Goal: Transaction & Acquisition: Obtain resource

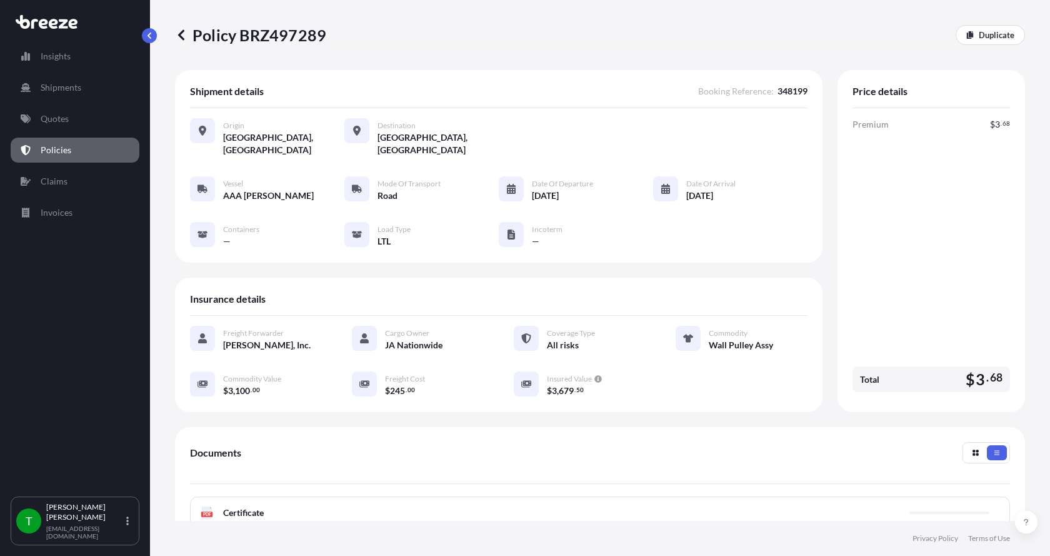
scroll to position [125, 0]
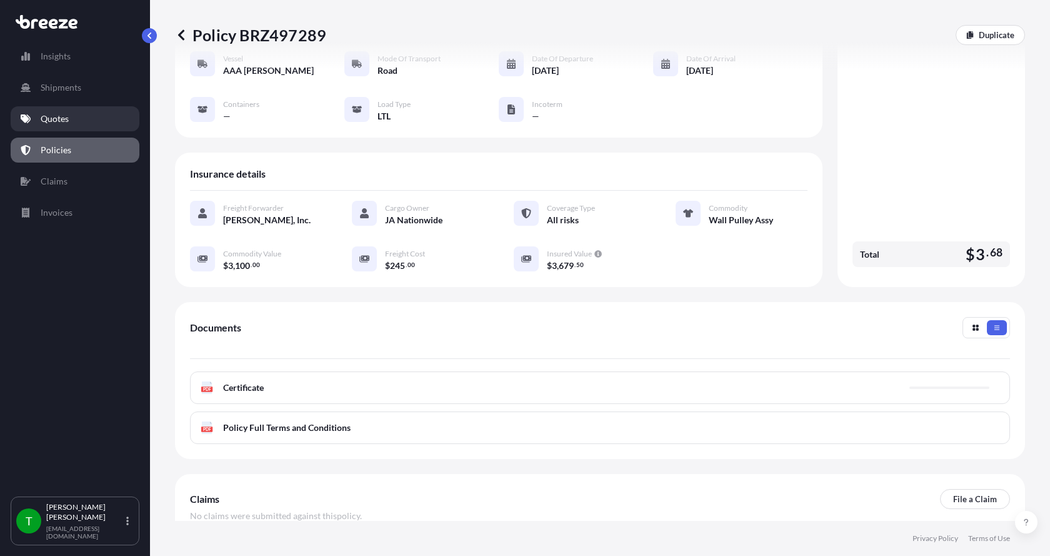
click at [57, 120] on p "Quotes" at bounding box center [55, 118] width 28 height 12
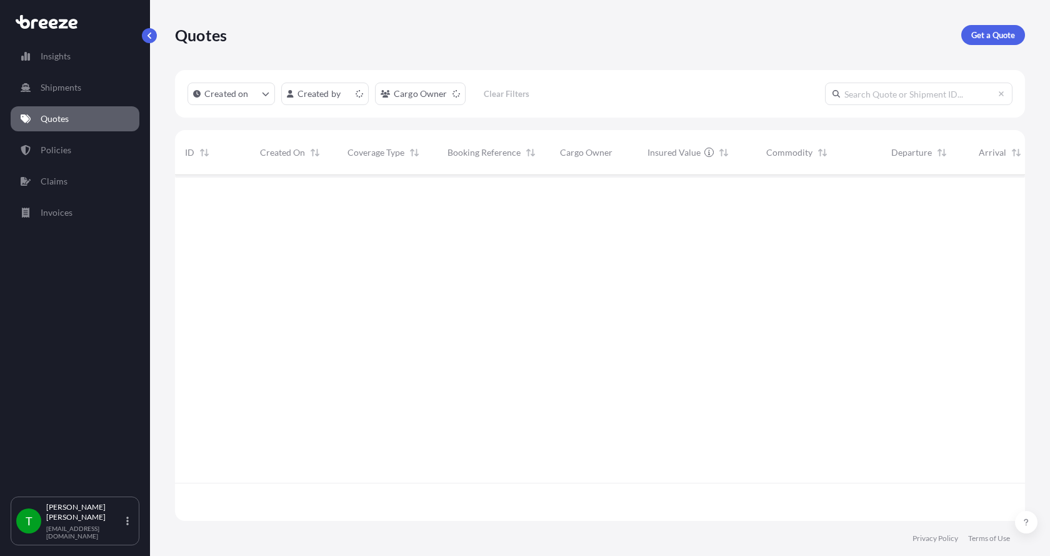
scroll to position [343, 841]
click at [987, 34] on p "Get a Quote" at bounding box center [993, 35] width 44 height 12
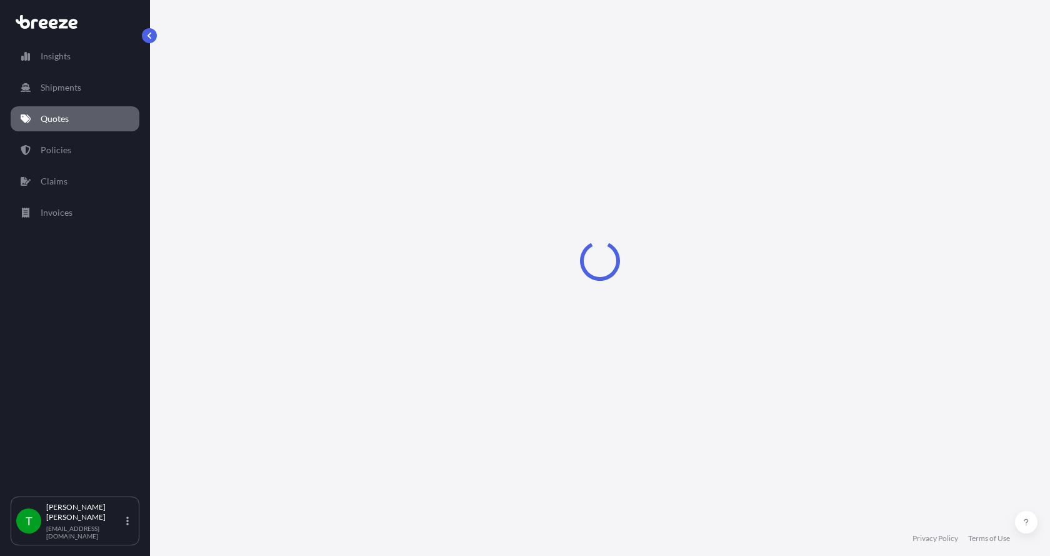
select select "Sea"
select select "1"
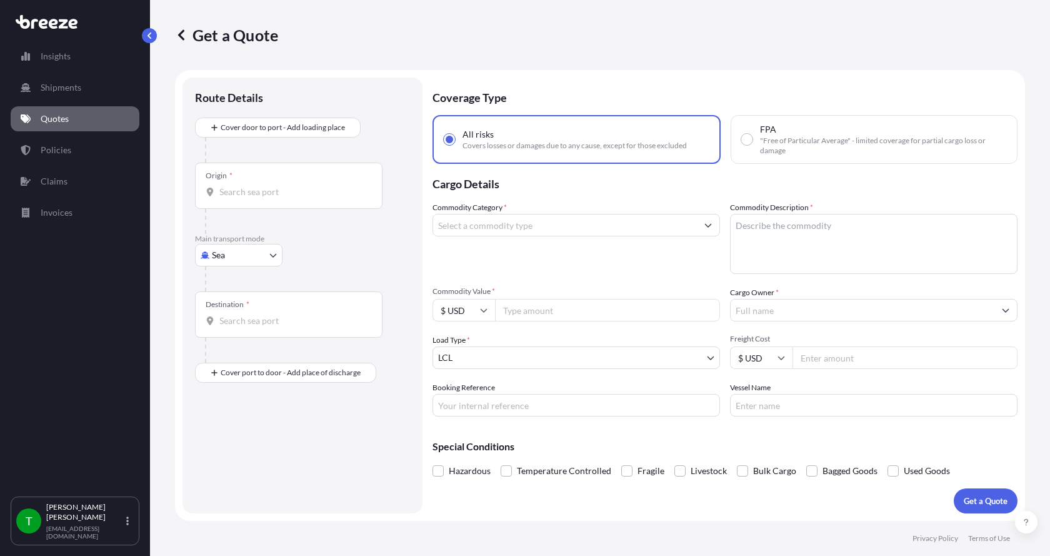
click at [229, 251] on body "Insights Shipments Quotes Policies Claims Invoices T [PERSON_NAME] [EMAIL_ADDRE…" at bounding box center [525, 278] width 1050 height 556
click at [224, 330] on span "Road" at bounding box center [229, 332] width 20 height 12
select select "Road"
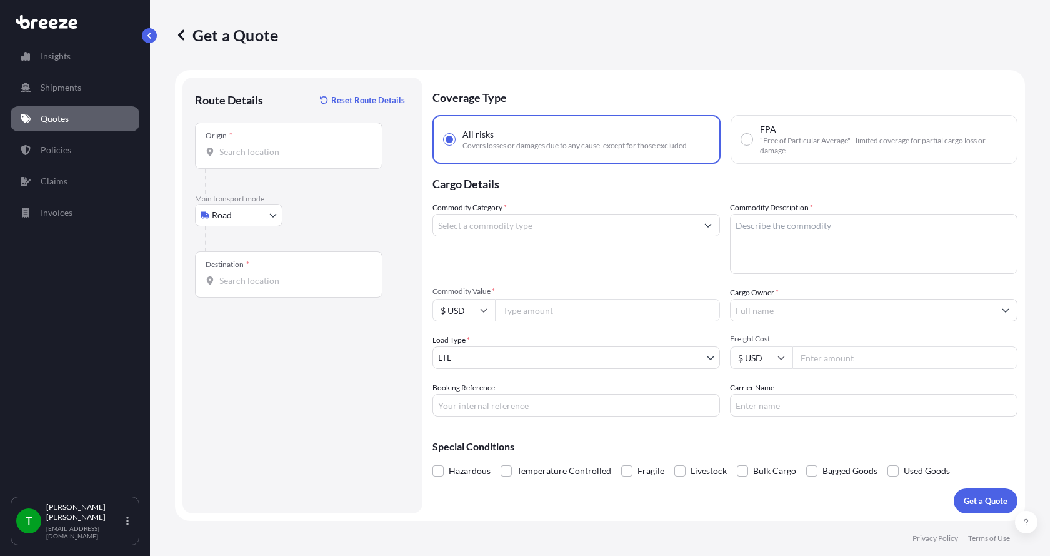
click at [212, 152] on icon at bounding box center [210, 151] width 7 height 9
click at [219, 152] on input "Origin *" at bounding box center [292, 152] width 147 height 12
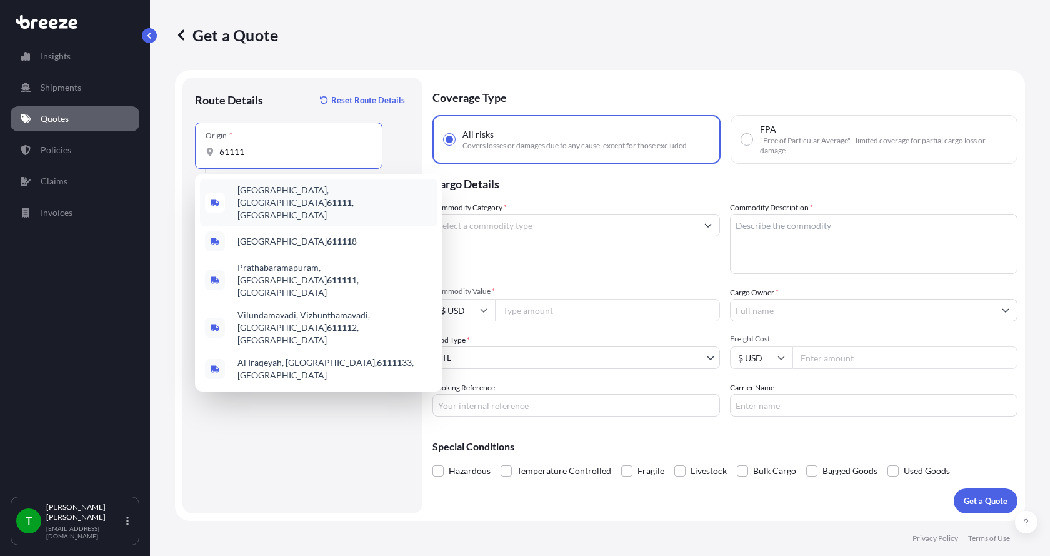
click at [268, 193] on span "[GEOGRAPHIC_DATA] , [GEOGRAPHIC_DATA]" at bounding box center [334, 202] width 195 height 37
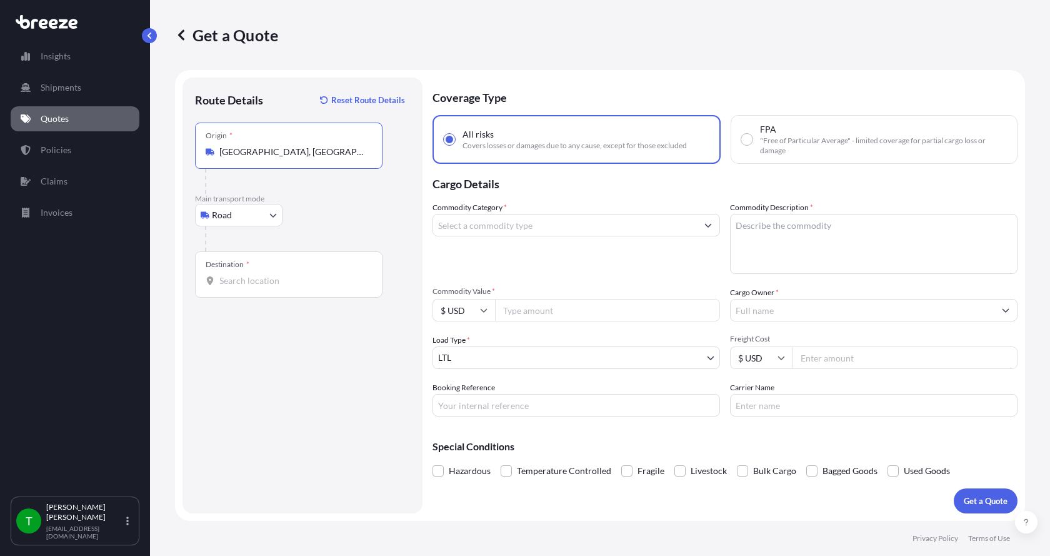
type input "[GEOGRAPHIC_DATA], [GEOGRAPHIC_DATA]"
click at [237, 281] on input "Destination *" at bounding box center [292, 280] width 147 height 12
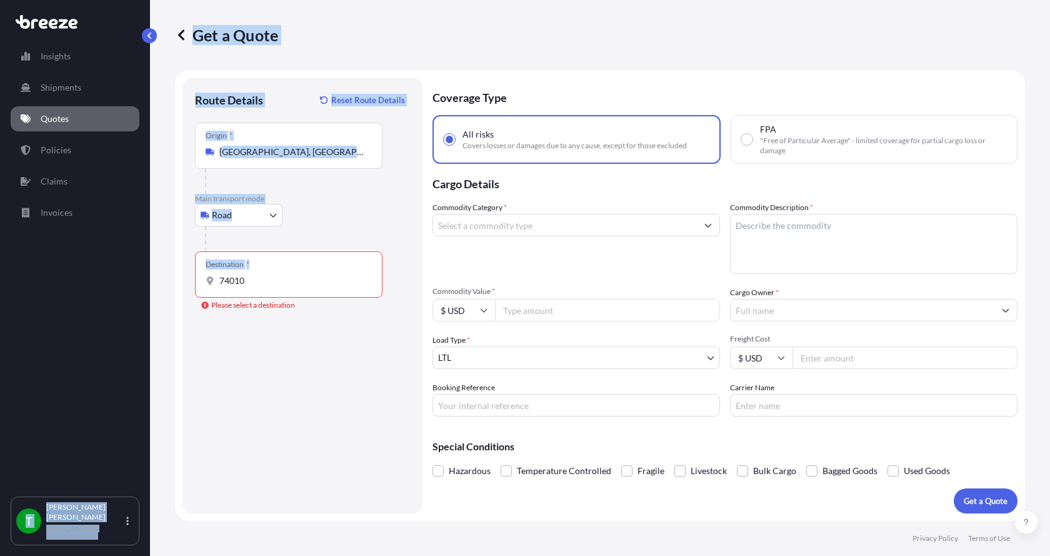
drag, startPoint x: 267, startPoint y: 274, endPoint x: 119, endPoint y: 281, distance: 148.3
click at [120, 281] on div "Insights Shipments Quotes Policies Claims Invoices T [PERSON_NAME] [EMAIL_ADDRE…" at bounding box center [525, 278] width 1050 height 556
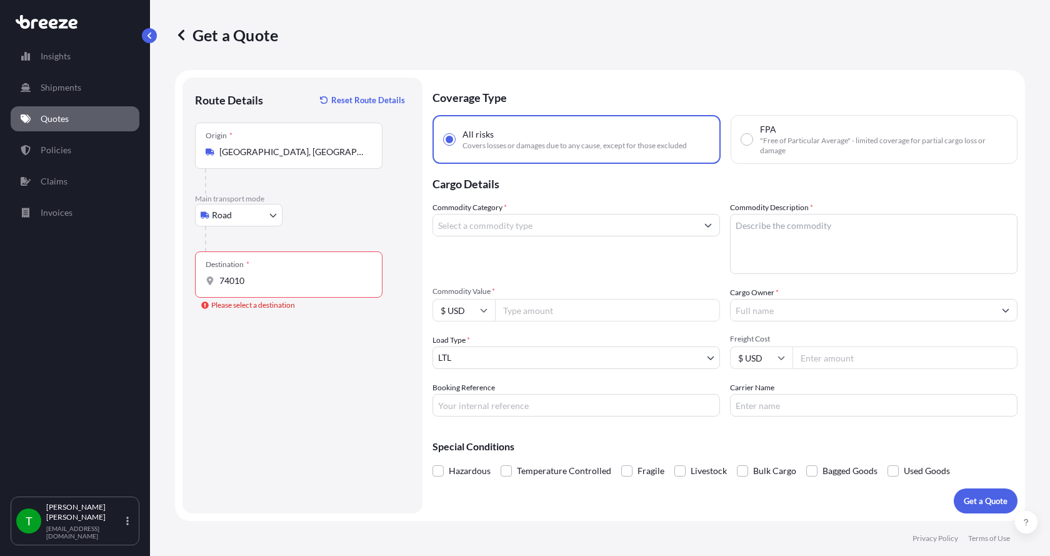
click at [250, 291] on div "Destination * 74010" at bounding box center [288, 274] width 187 height 46
click at [250, 287] on input "74010" at bounding box center [292, 280] width 147 height 12
drag, startPoint x: 247, startPoint y: 291, endPoint x: 177, endPoint y: 285, distance: 70.2
click at [177, 285] on form "Route Details Reset Route Details Place of loading Road Road Rail Origin * [GEO…" at bounding box center [600, 295] width 850 height 451
click at [243, 288] on div "Destination * 74010" at bounding box center [288, 274] width 187 height 46
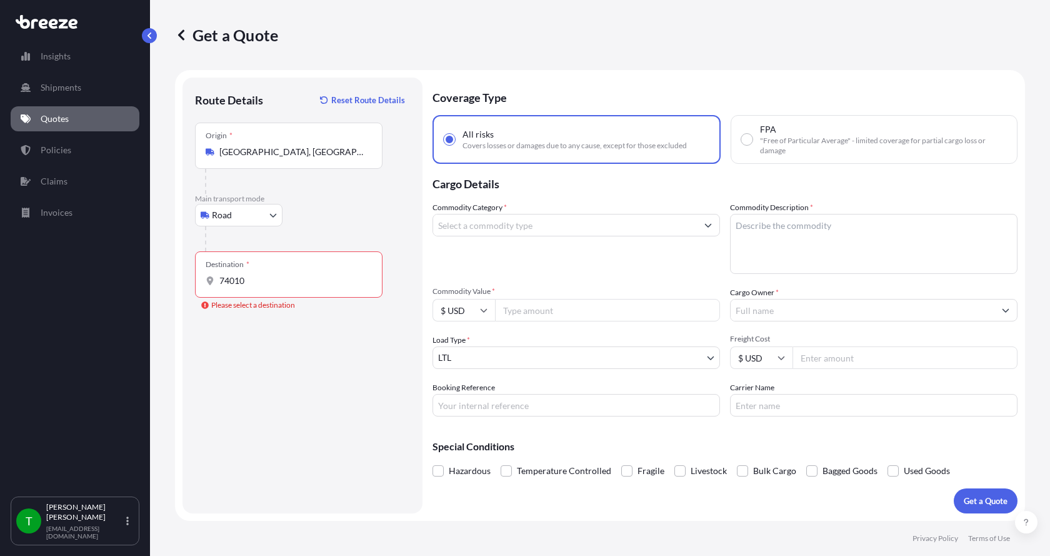
click at [243, 287] on input "74010" at bounding box center [292, 280] width 147 height 12
drag, startPoint x: 243, startPoint y: 288, endPoint x: 228, endPoint y: 282, distance: 16.2
click at [218, 286] on div "Destination * 74010" at bounding box center [288, 274] width 187 height 46
click at [219, 286] on input "74010" at bounding box center [292, 280] width 147 height 12
click at [247, 282] on input "74010" at bounding box center [292, 280] width 147 height 12
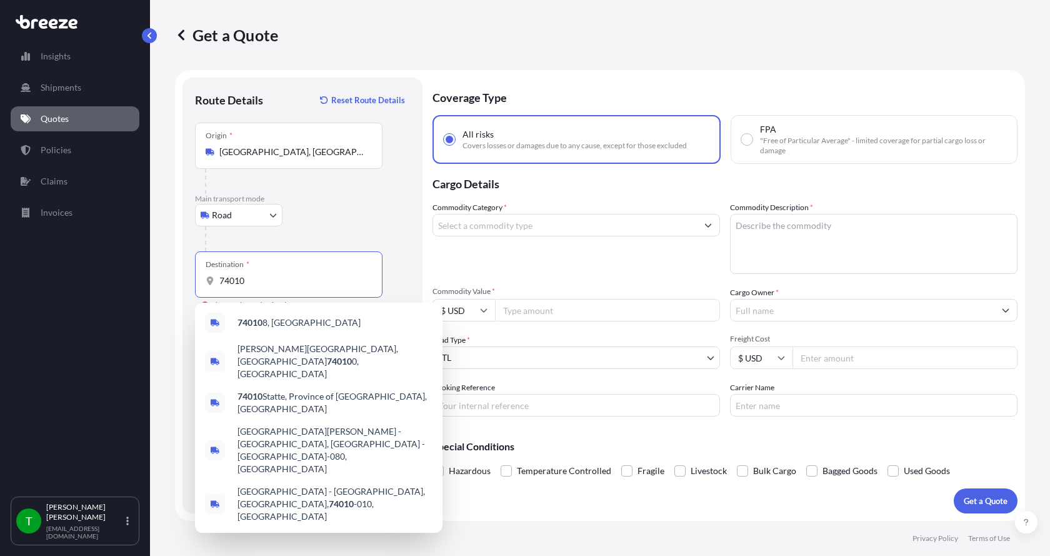
drag, startPoint x: 247, startPoint y: 282, endPoint x: 221, endPoint y: 281, distance: 26.3
click at [221, 281] on input "74010" at bounding box center [292, 280] width 147 height 12
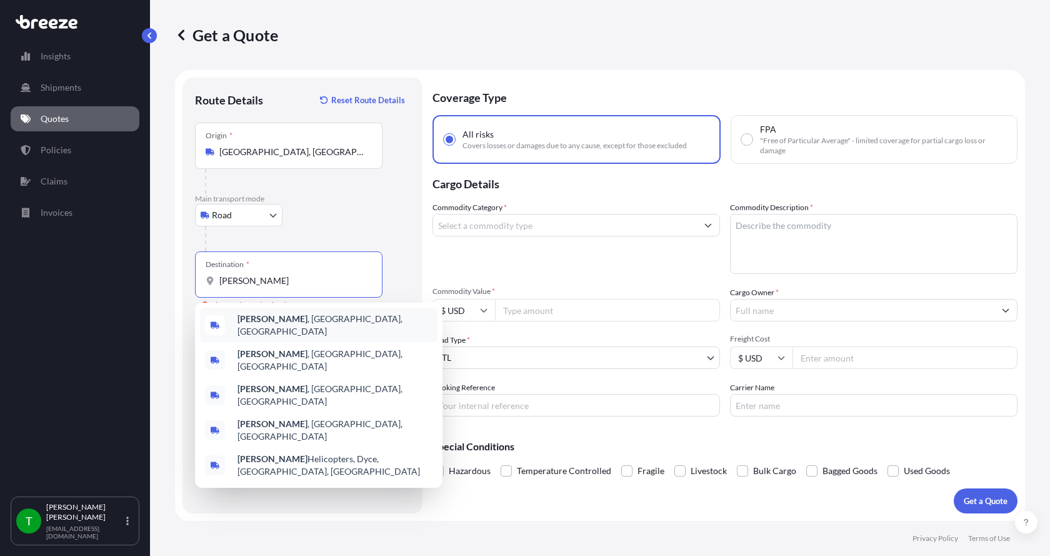
click at [255, 321] on b "[PERSON_NAME]" at bounding box center [272, 318] width 70 height 11
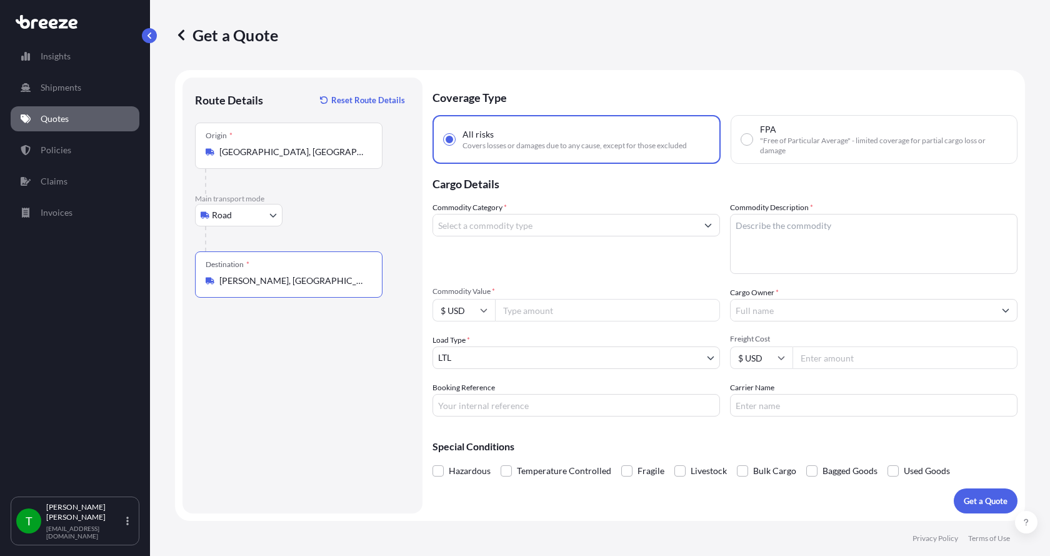
type input "[PERSON_NAME], [GEOGRAPHIC_DATA], [GEOGRAPHIC_DATA]"
click at [489, 227] on input "Commodity Category *" at bounding box center [565, 225] width 264 height 22
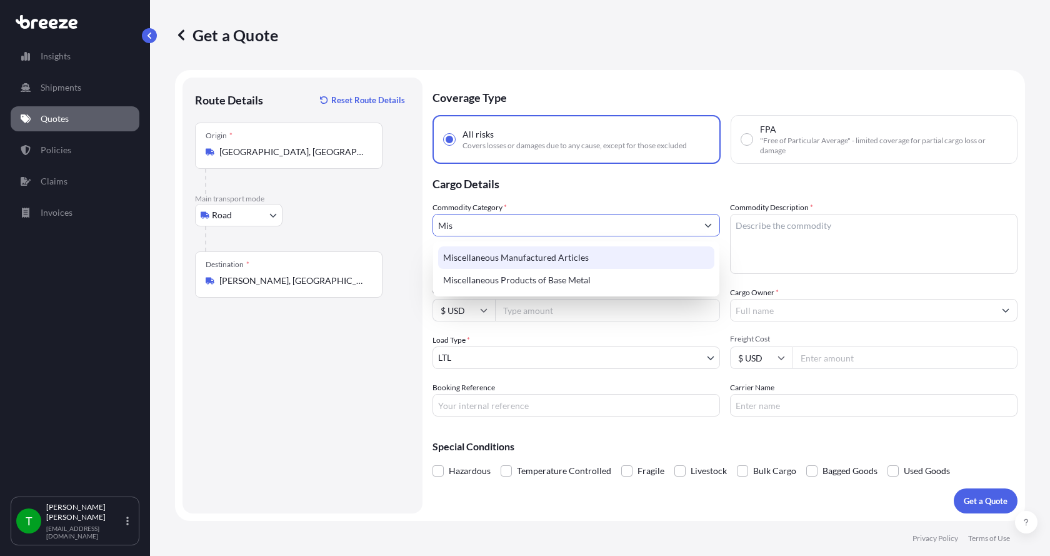
click at [484, 256] on div "Miscellaneous Manufactured Articles" at bounding box center [576, 257] width 276 height 22
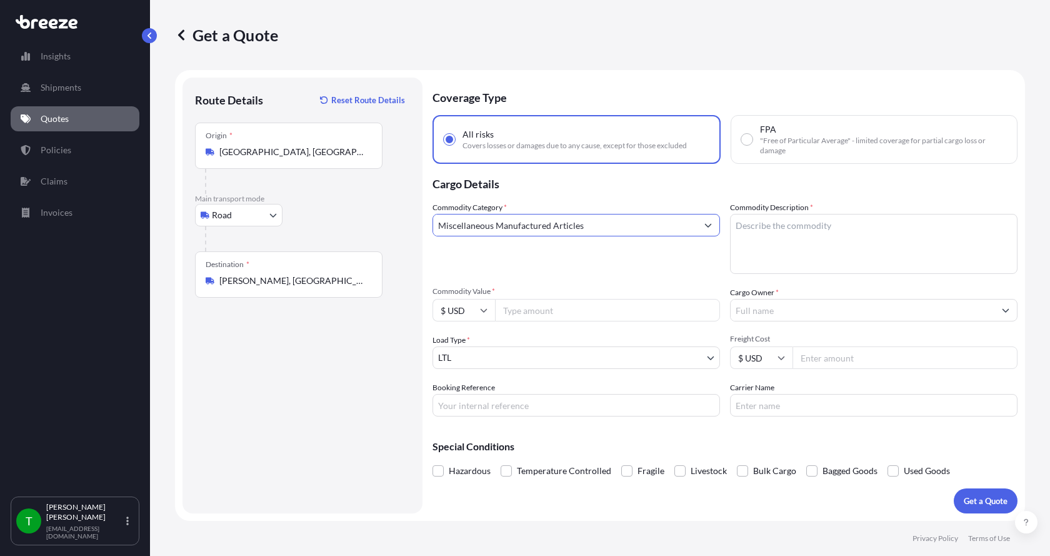
type input "Miscellaneous Manufactured Articles"
click at [779, 227] on textarea "Commodity Description *" at bounding box center [873, 244] width 287 height 60
type textarea "Actuator assy"
click at [597, 302] on input "Commodity Value *" at bounding box center [607, 310] width 225 height 22
click at [517, 316] on input "Commodity Value *" at bounding box center [607, 310] width 225 height 22
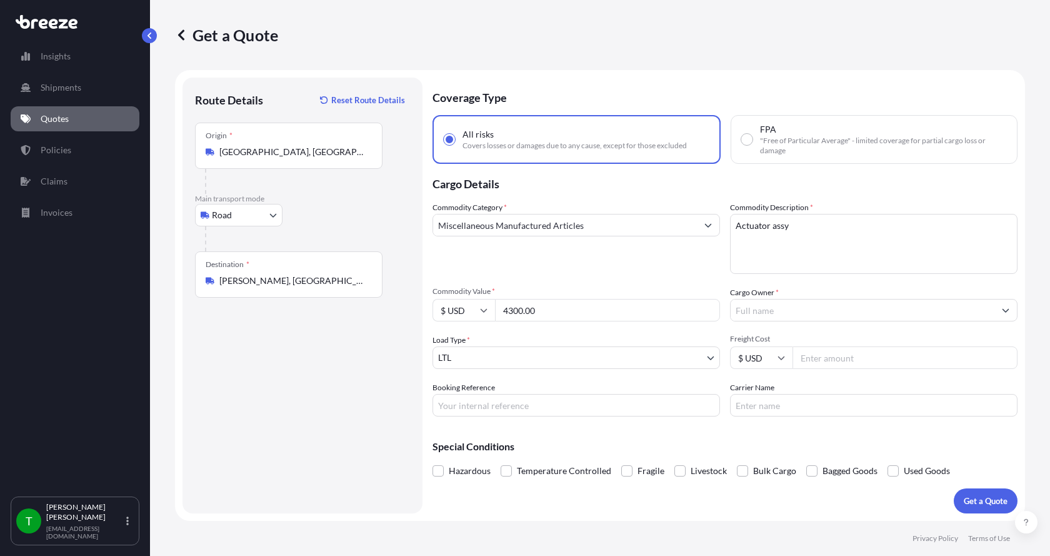
type input "4300.00"
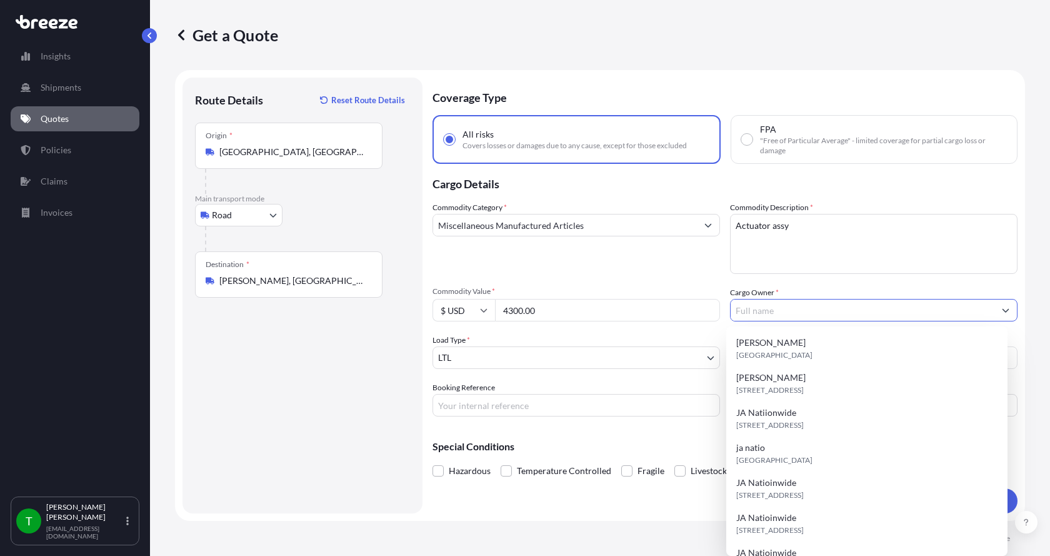
click at [881, 314] on input "Cargo Owner *" at bounding box center [863, 310] width 264 height 22
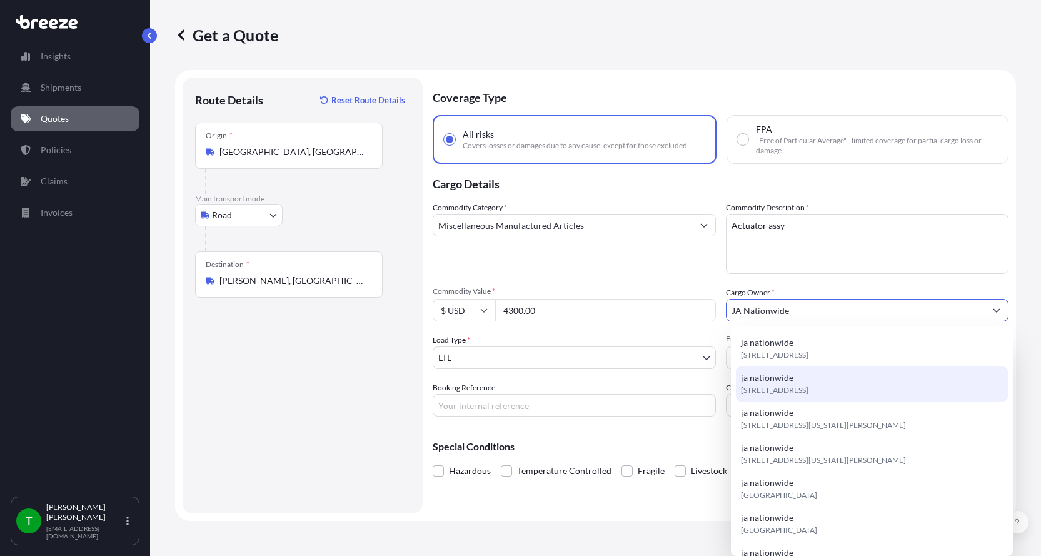
type input "JA Nationwide"
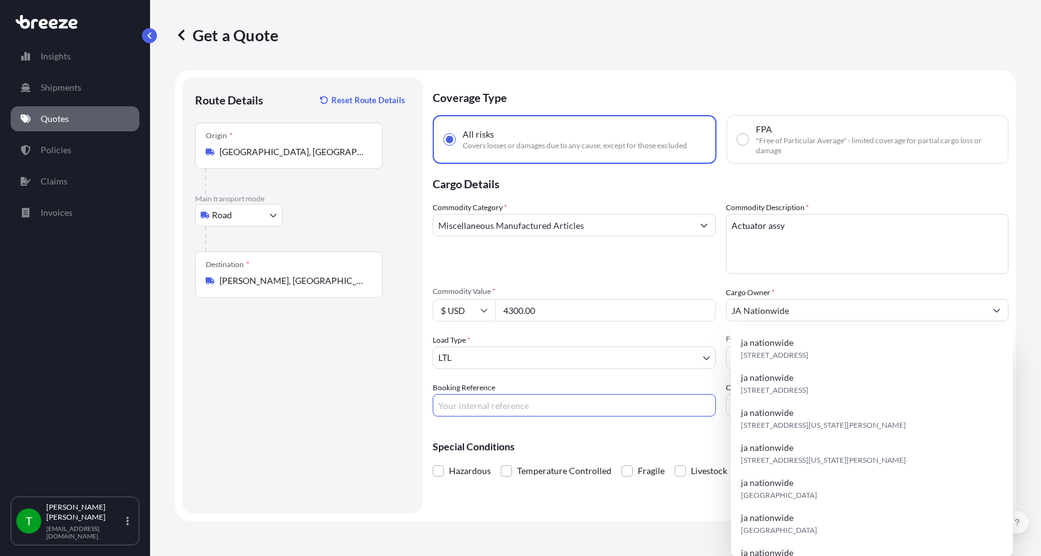
click at [501, 400] on input "Booking Reference" at bounding box center [573, 405] width 283 height 22
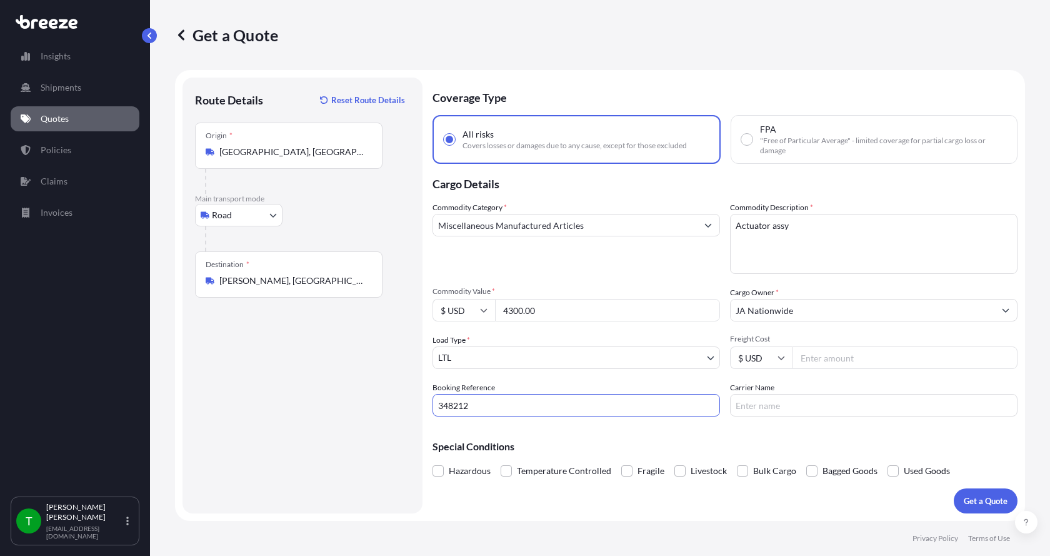
type input "348212"
click at [851, 360] on input "Freight Cost" at bounding box center [904, 357] width 225 height 22
type input "250.00"
click at [739, 406] on input "Carrier Name" at bounding box center [873, 405] width 287 height 22
type input "AAA [PERSON_NAME]"
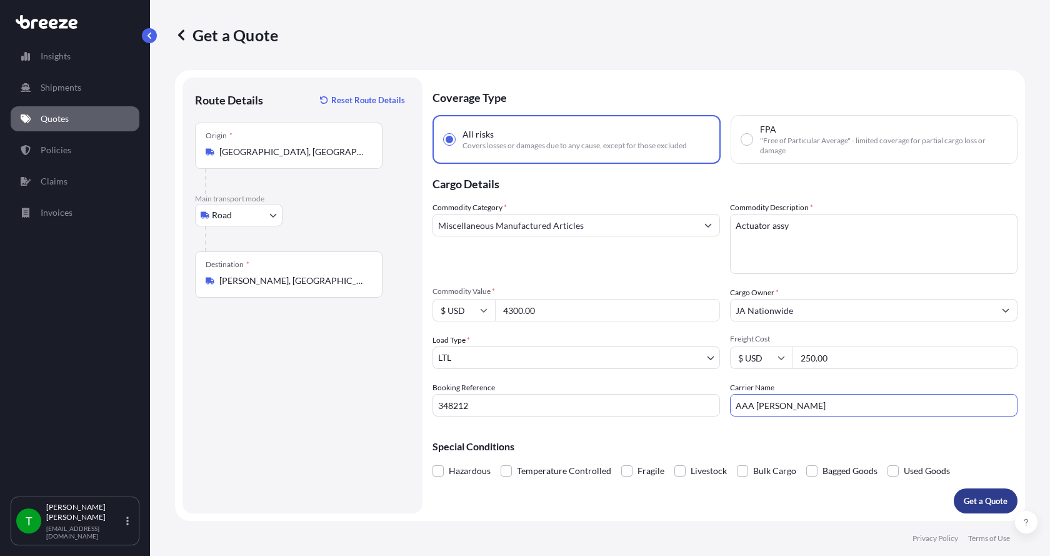
click at [992, 504] on p "Get a Quote" at bounding box center [986, 500] width 44 height 12
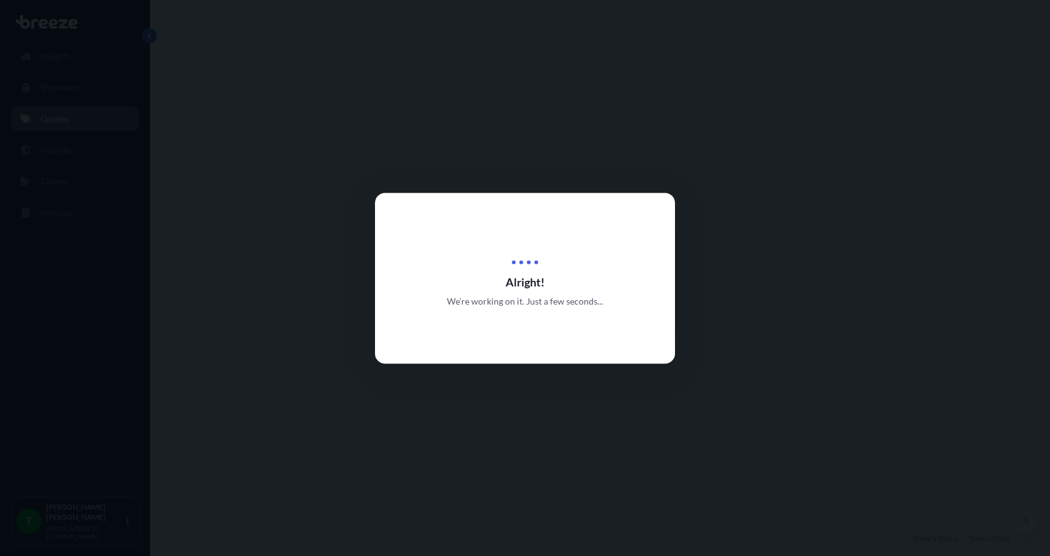
select select "Road"
select select "1"
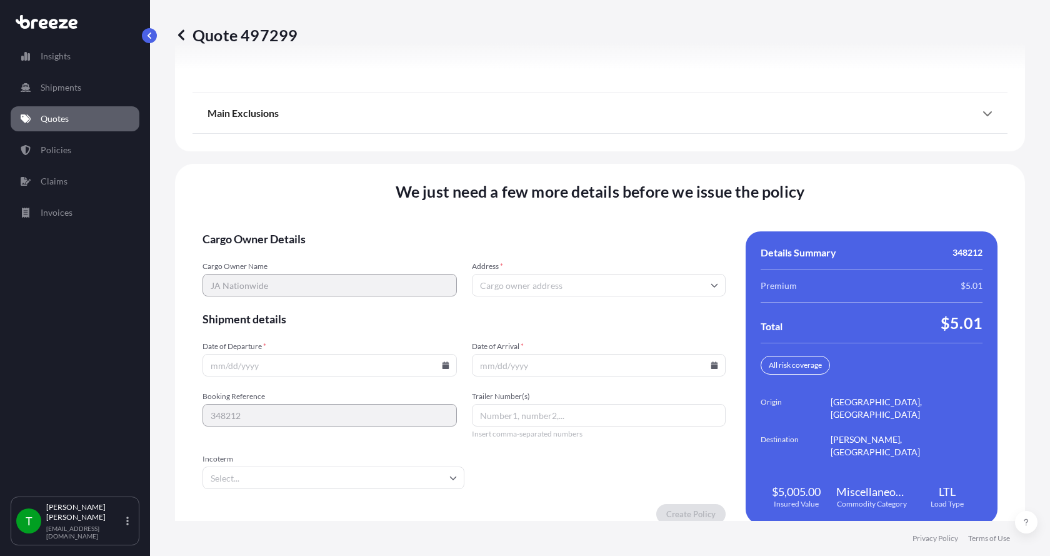
scroll to position [1644, 0]
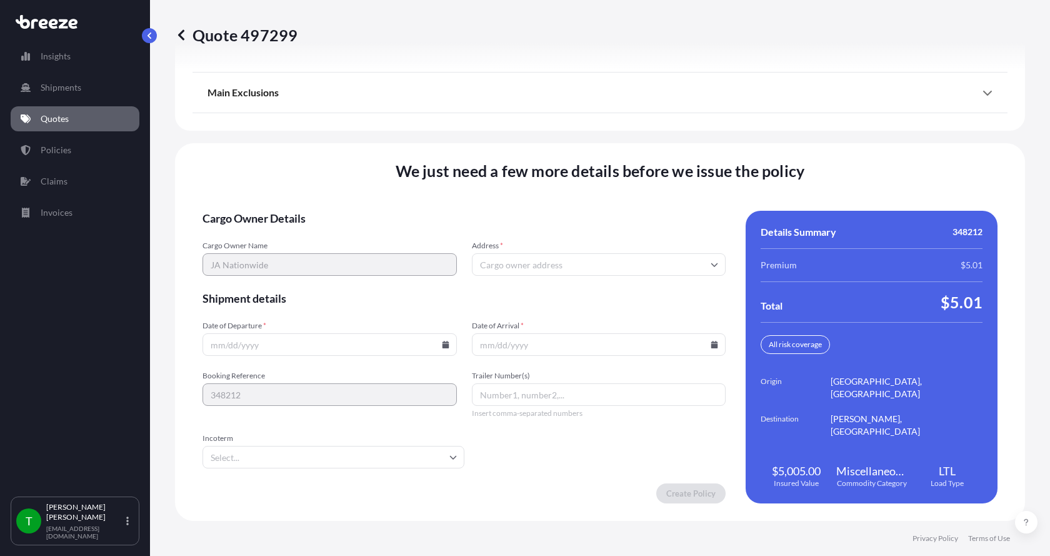
click at [507, 259] on input "Address *" at bounding box center [599, 264] width 254 height 22
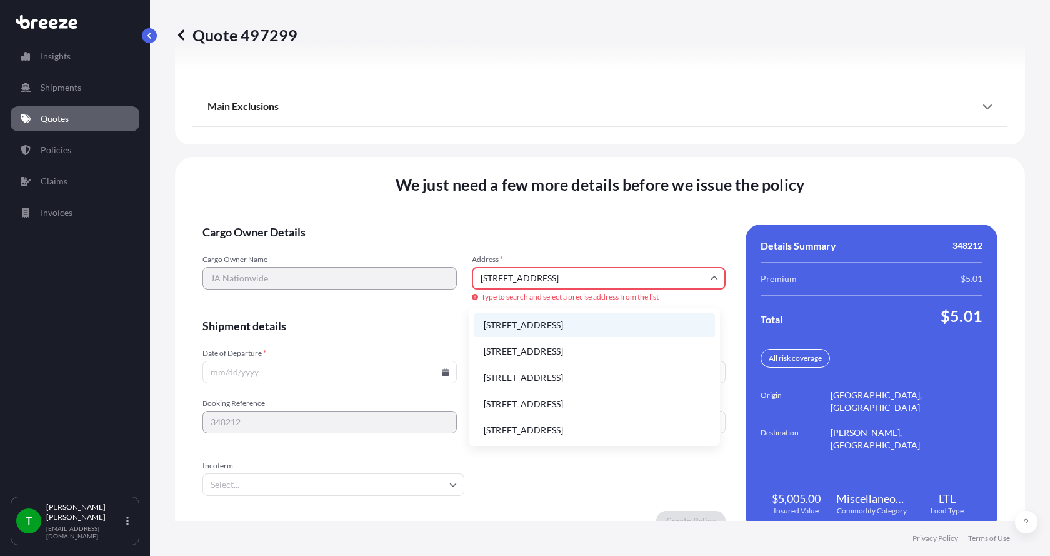
click at [546, 322] on li "[STREET_ADDRESS]" at bounding box center [594, 325] width 241 height 24
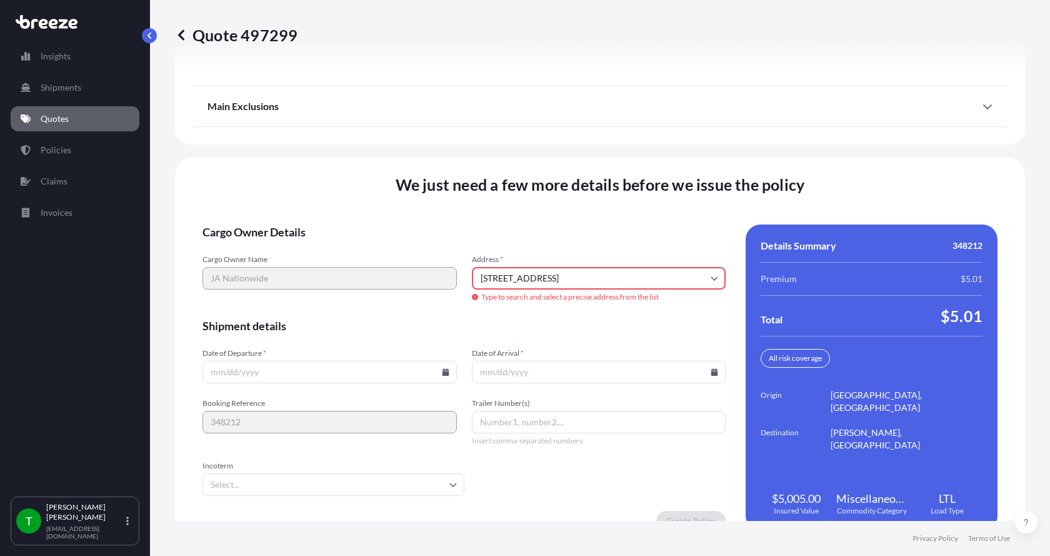
type input "[STREET_ADDRESS]"
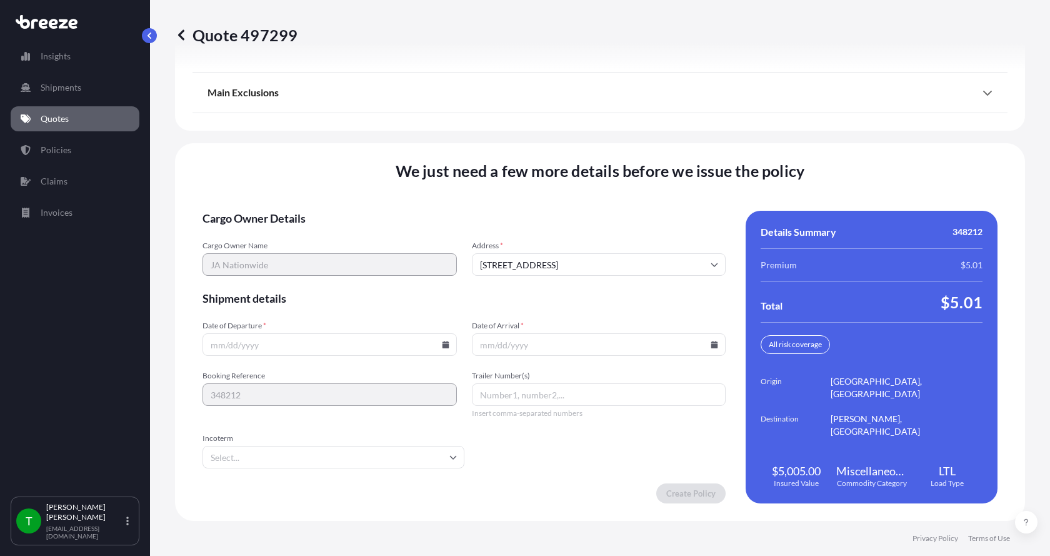
click at [442, 346] on icon at bounding box center [445, 344] width 7 height 7
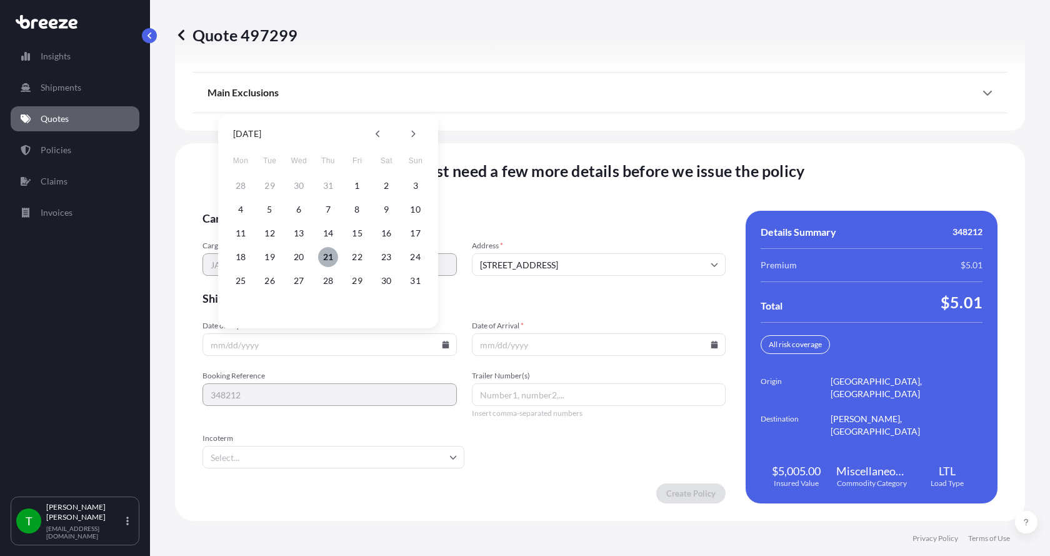
click at [322, 254] on button "21" at bounding box center [328, 257] width 20 height 20
type input "[DATE]"
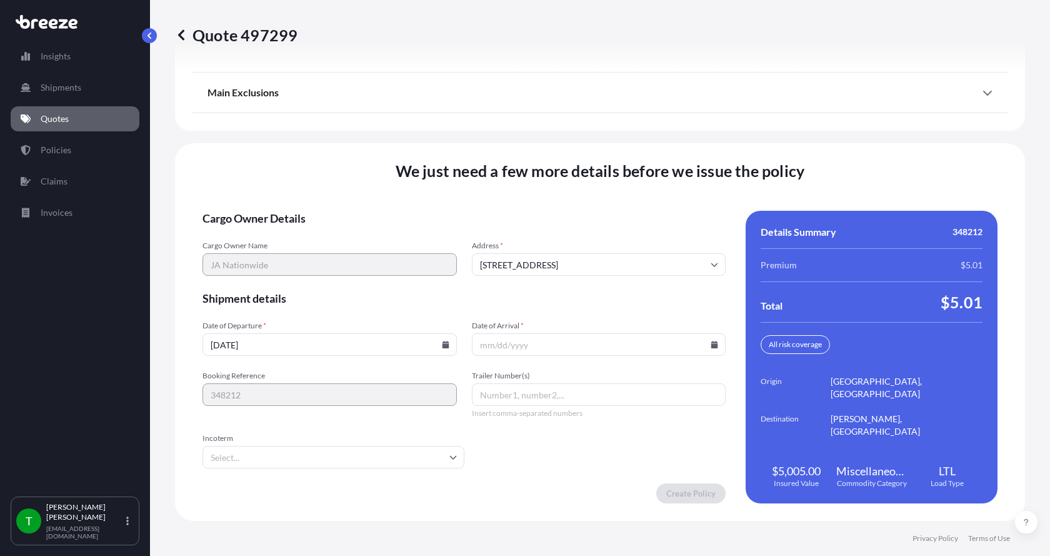
click at [322, 282] on button "21" at bounding box center [328, 287] width 15 height 11
click at [711, 346] on icon at bounding box center [714, 344] width 7 height 7
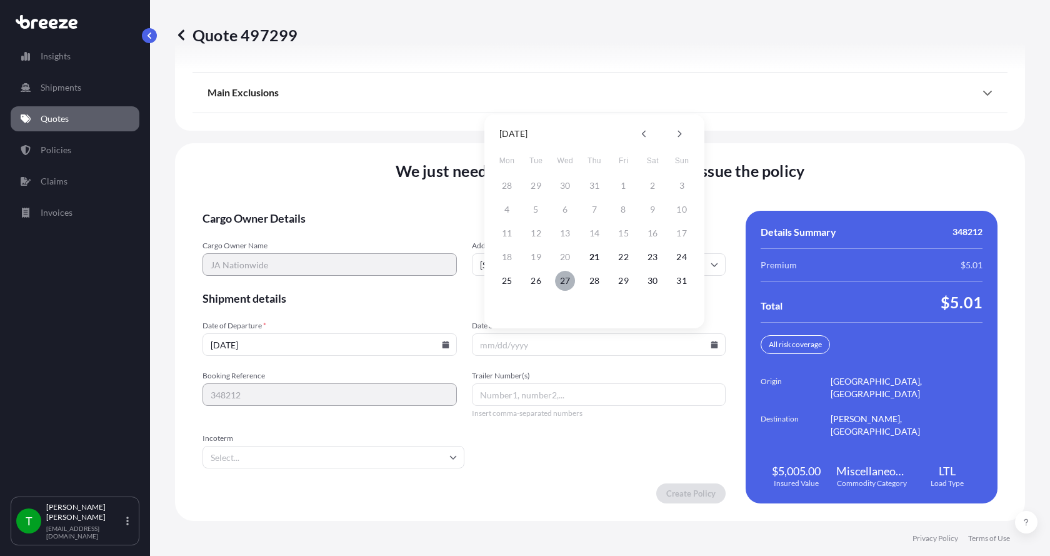
click at [560, 284] on button "27" at bounding box center [565, 281] width 20 height 20
type input "[DATE]"
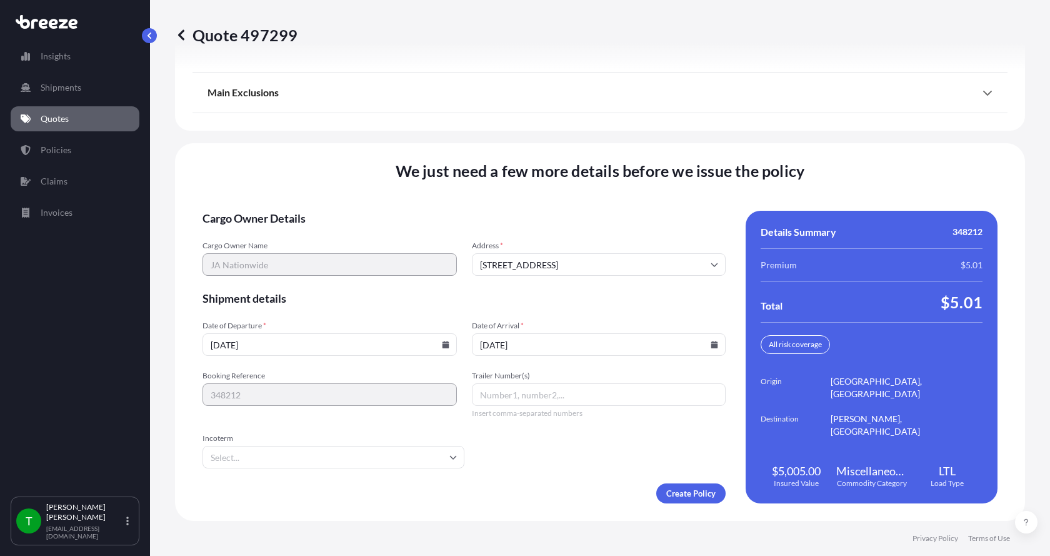
click at [565, 296] on button "27" at bounding box center [572, 301] width 15 height 11
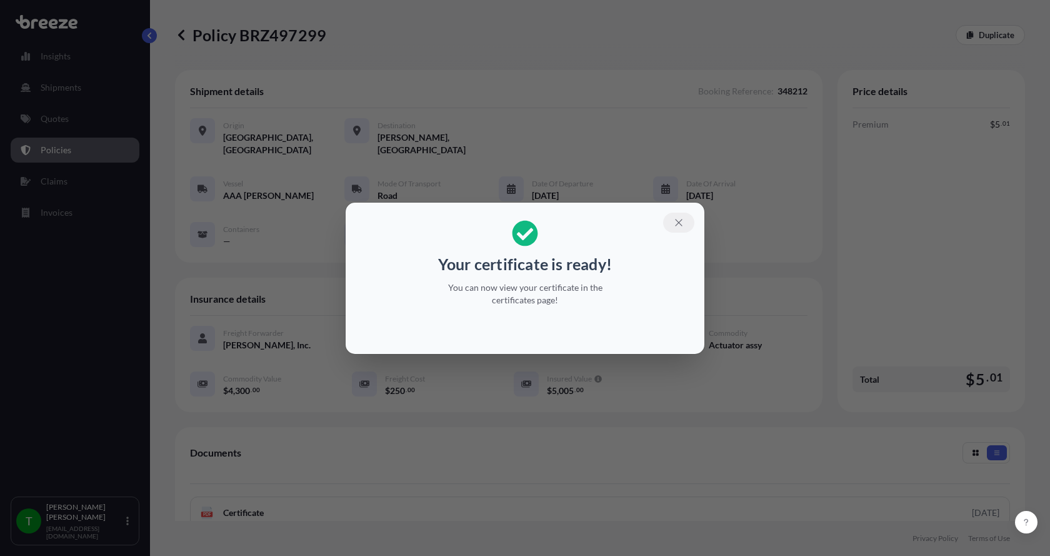
click at [681, 225] on icon "button" at bounding box center [678, 222] width 11 height 11
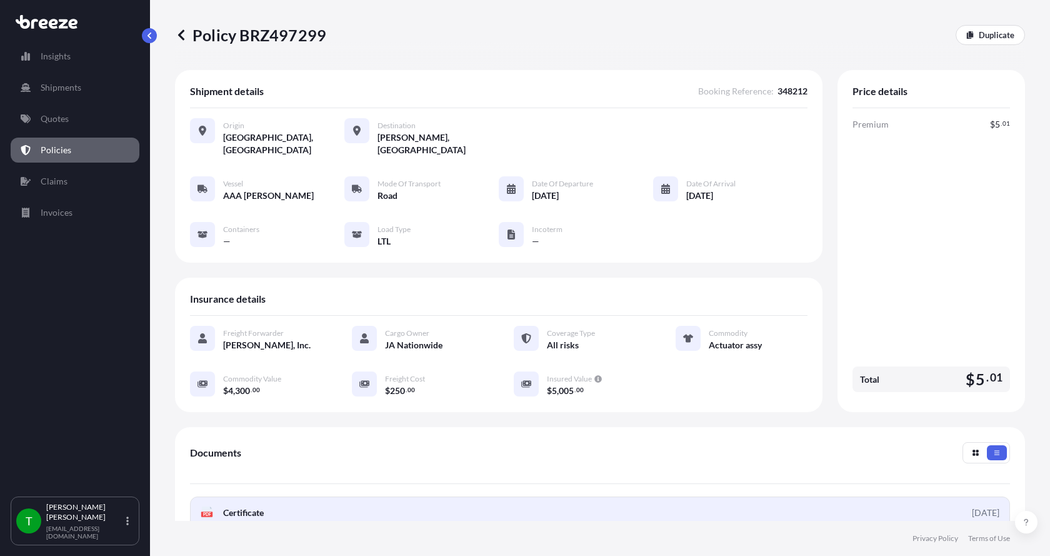
click at [248, 506] on span "Certificate" at bounding box center [243, 512] width 41 height 12
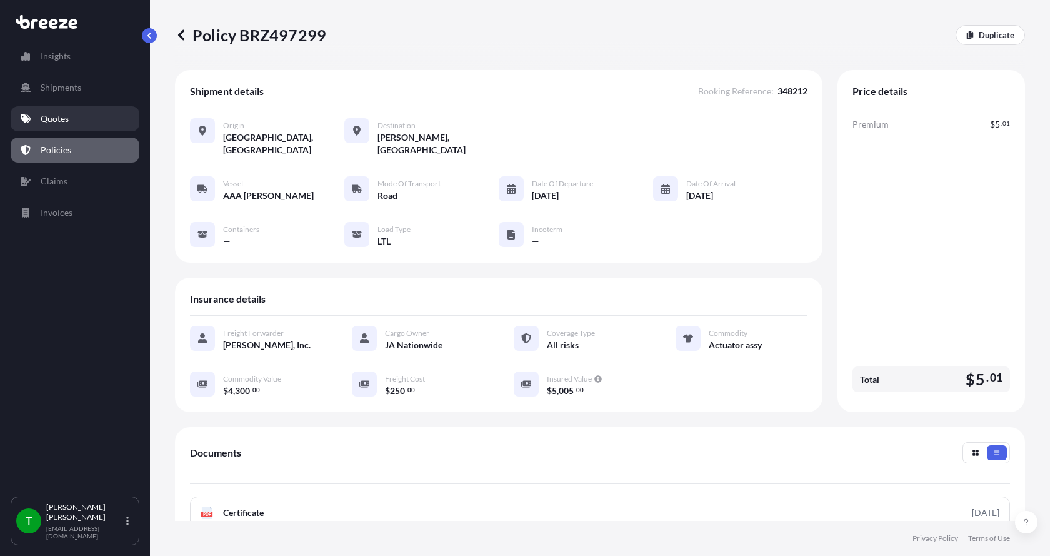
click at [54, 119] on p "Quotes" at bounding box center [55, 118] width 28 height 12
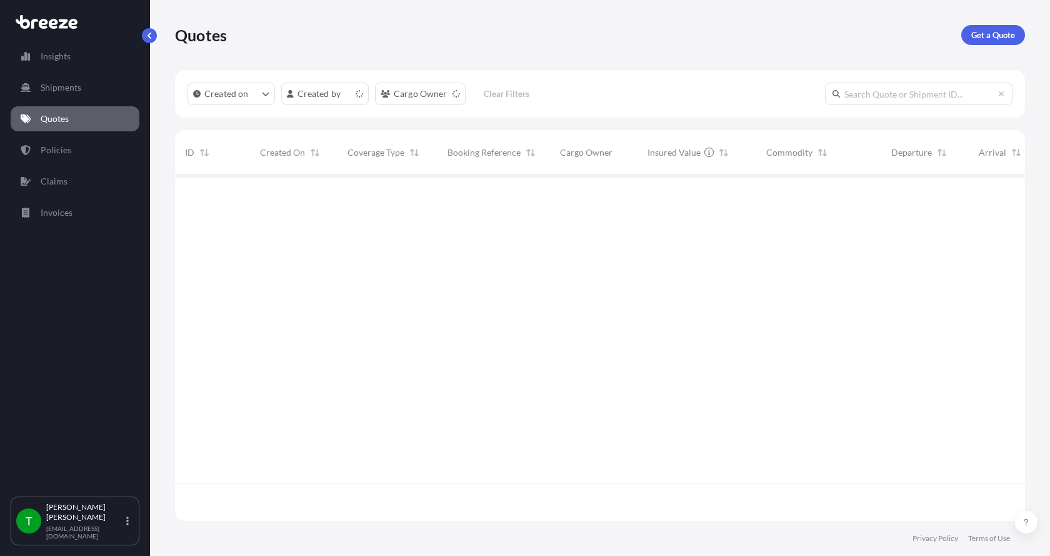
scroll to position [343, 841]
click at [989, 37] on p "Get a Quote" at bounding box center [993, 35] width 44 height 12
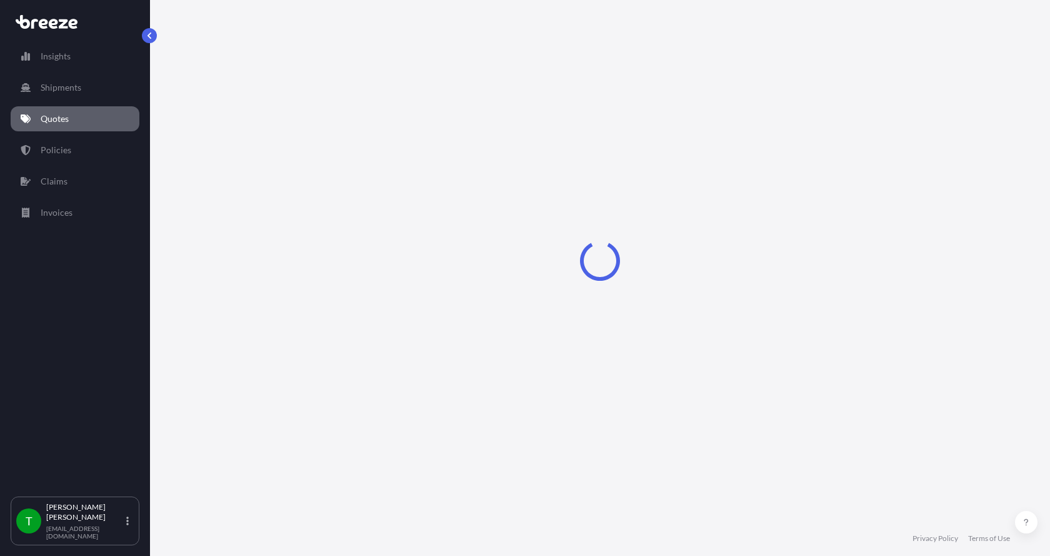
select select "Sea"
select select "1"
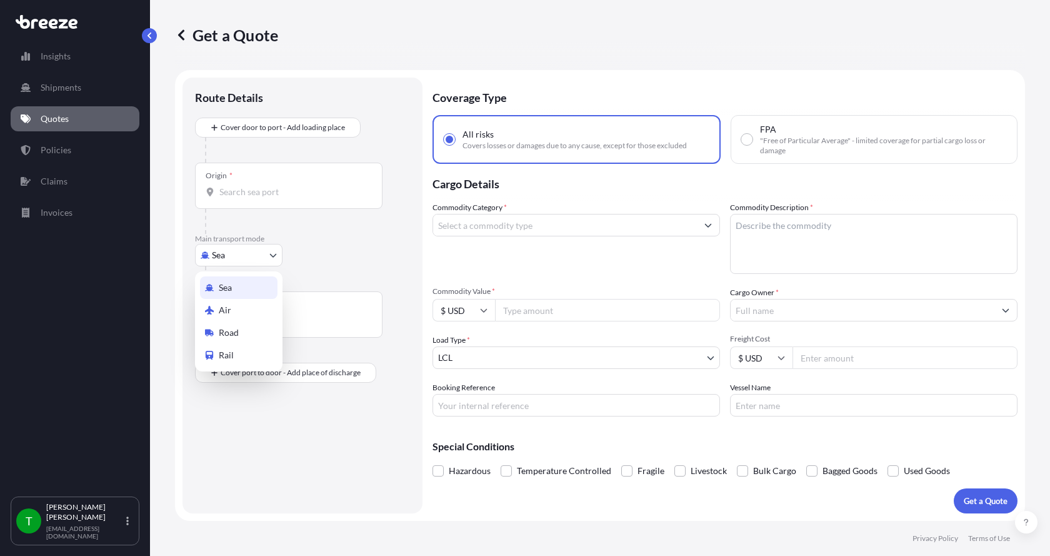
click at [259, 251] on body "Insights Shipments Quotes Policies Claims Invoices T [PERSON_NAME] [EMAIL_ADDRE…" at bounding box center [525, 278] width 1050 height 556
click at [239, 331] on div "Road" at bounding box center [238, 332] width 77 height 22
select select "Road"
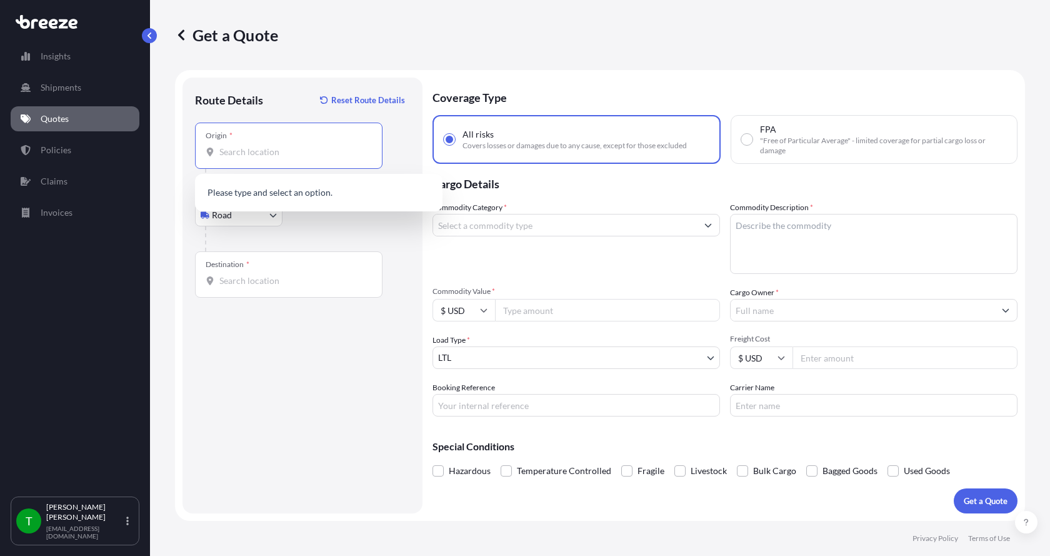
click at [244, 151] on input "Origin *" at bounding box center [292, 152] width 147 height 12
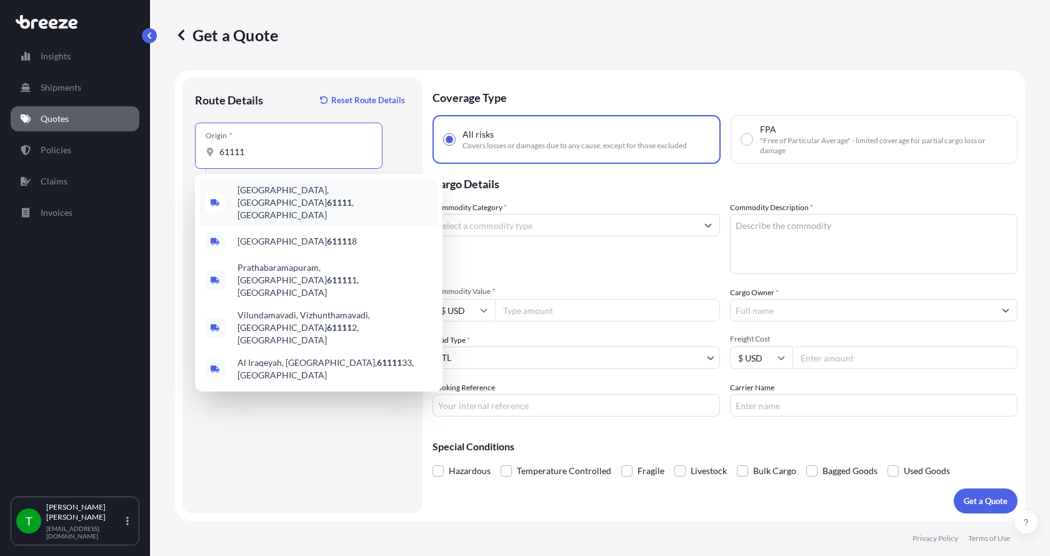
click at [267, 192] on span "[GEOGRAPHIC_DATA] , [GEOGRAPHIC_DATA]" at bounding box center [334, 202] width 195 height 37
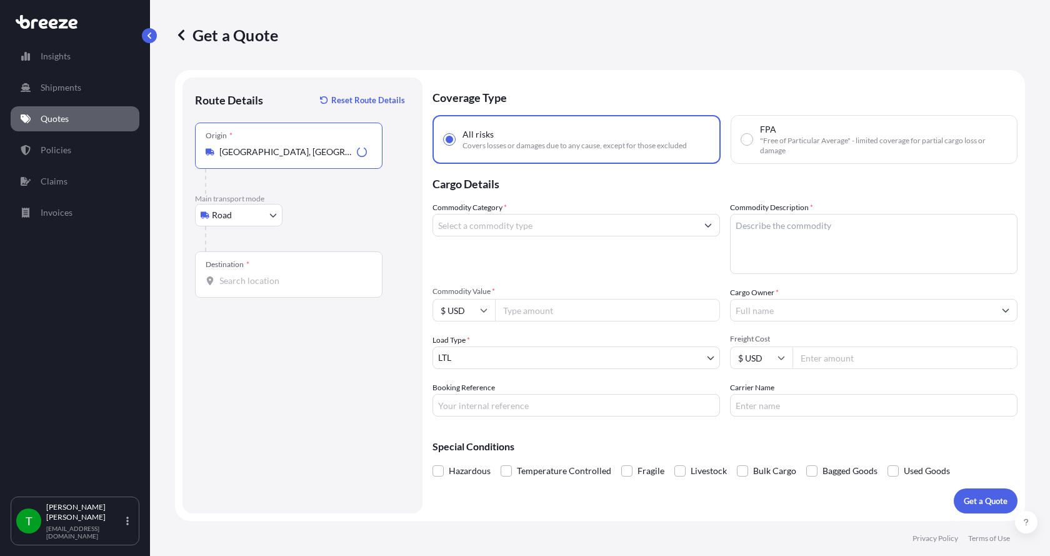
type input "[GEOGRAPHIC_DATA], [GEOGRAPHIC_DATA]"
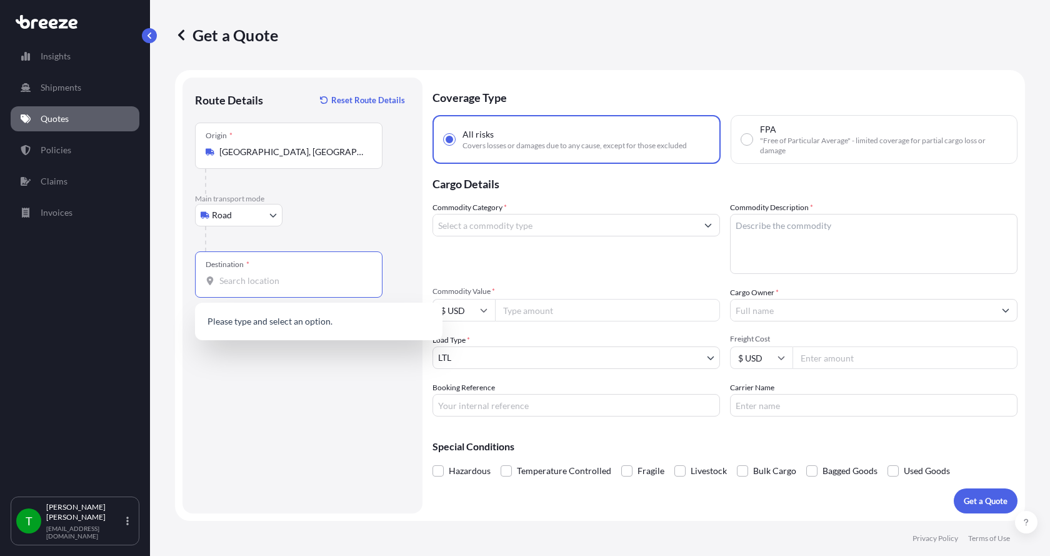
click at [234, 281] on input "Destination *" at bounding box center [292, 280] width 147 height 12
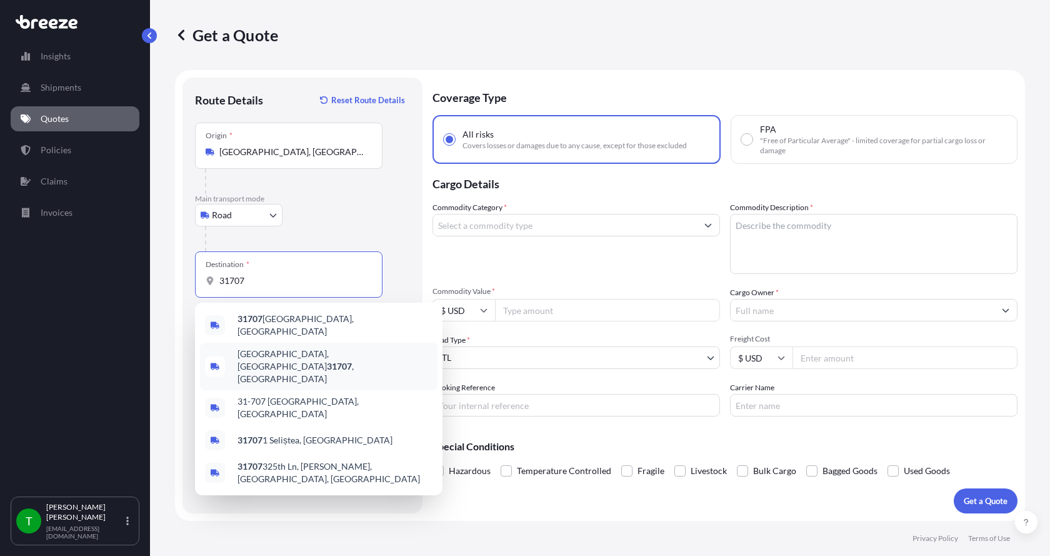
click at [256, 349] on span "[GEOGRAPHIC_DATA] , [GEOGRAPHIC_DATA]" at bounding box center [334, 365] width 195 height 37
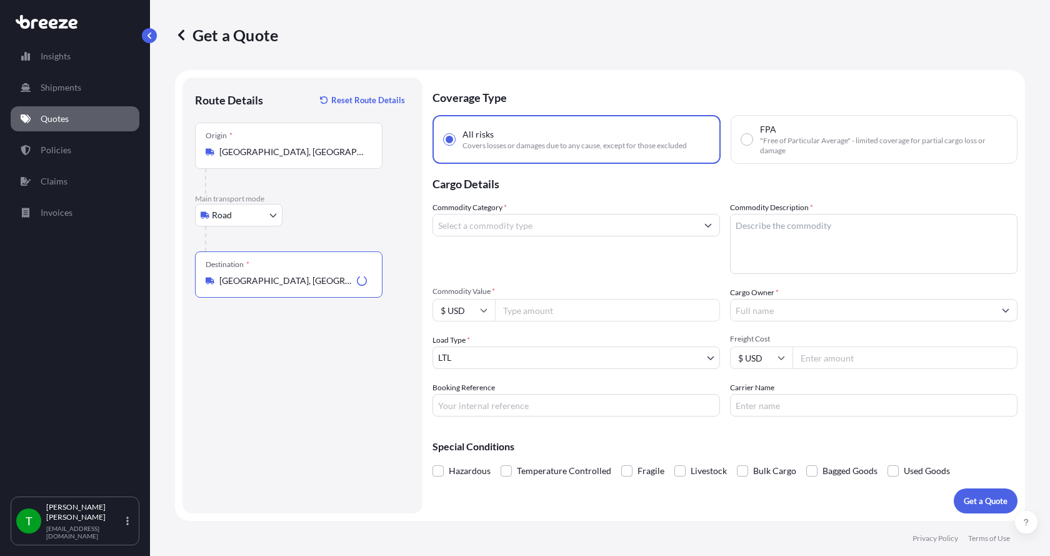
type input "[GEOGRAPHIC_DATA], [GEOGRAPHIC_DATA]"
click at [514, 231] on input "Commodity Category *" at bounding box center [565, 225] width 264 height 22
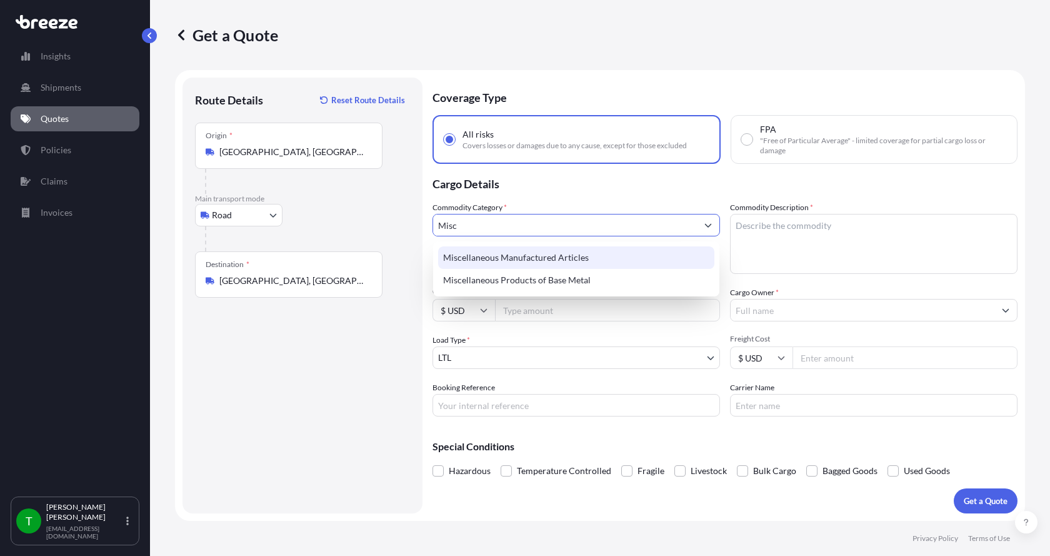
click at [510, 252] on div "Miscellaneous Manufactured Articles" at bounding box center [576, 257] width 276 height 22
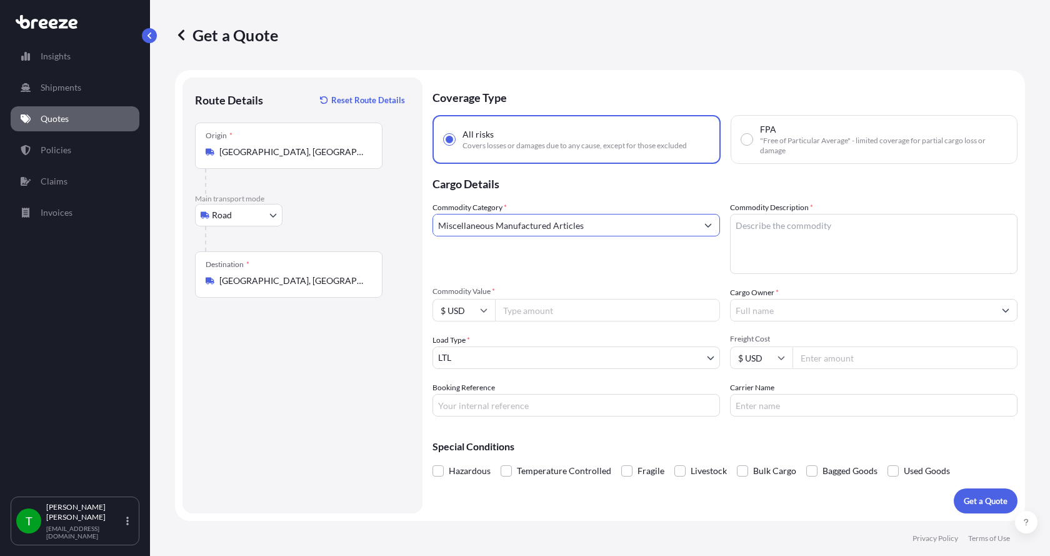
type input "Miscellaneous Manufactured Articles"
click at [767, 229] on textarea "Commodity Description *" at bounding box center [873, 244] width 287 height 60
type textarea "Diffusion Head"
click at [564, 316] on input "Commodity Value *" at bounding box center [607, 310] width 225 height 22
type input "4400.00"
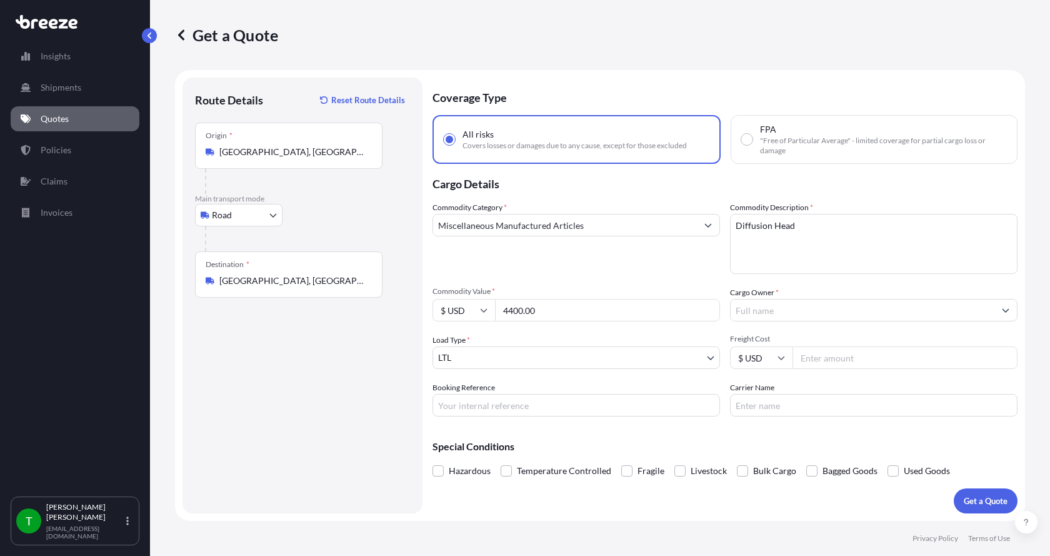
click at [771, 314] on input "Cargo Owner *" at bounding box center [863, 310] width 264 height 22
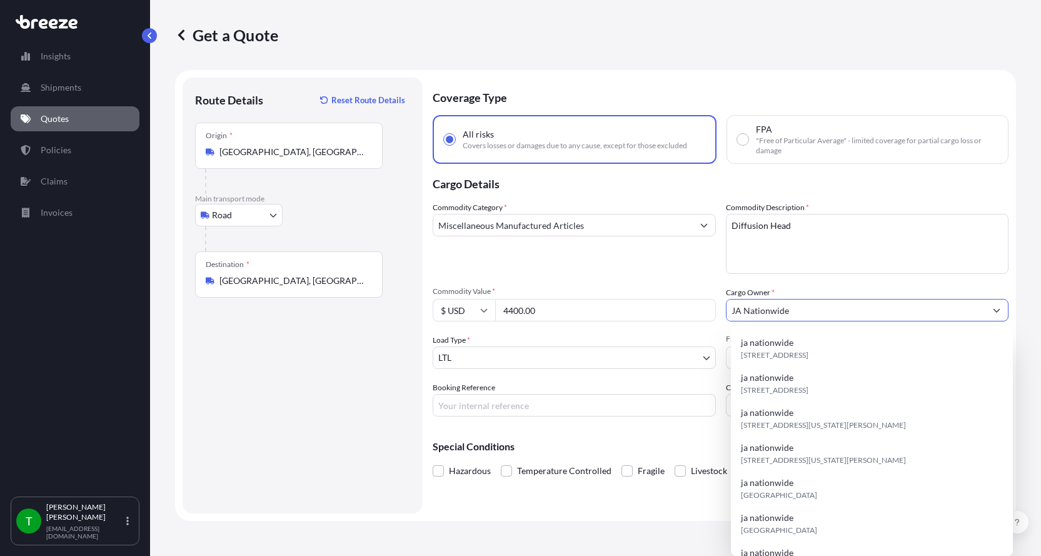
type input "JA Nationwide"
click at [512, 407] on input "Booking Reference" at bounding box center [573, 405] width 283 height 22
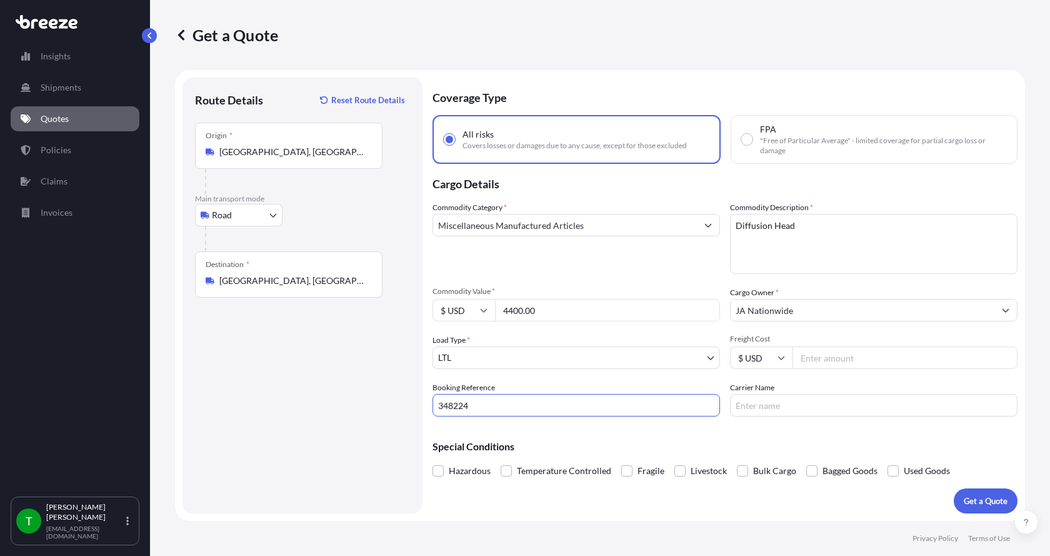
type input "348224"
click at [829, 357] on input "Freight Cost" at bounding box center [904, 357] width 225 height 22
type input "240.00"
click at [791, 401] on input "Carrier Name" at bounding box center [873, 405] width 287 height 22
type input "AAA [PERSON_NAME]"
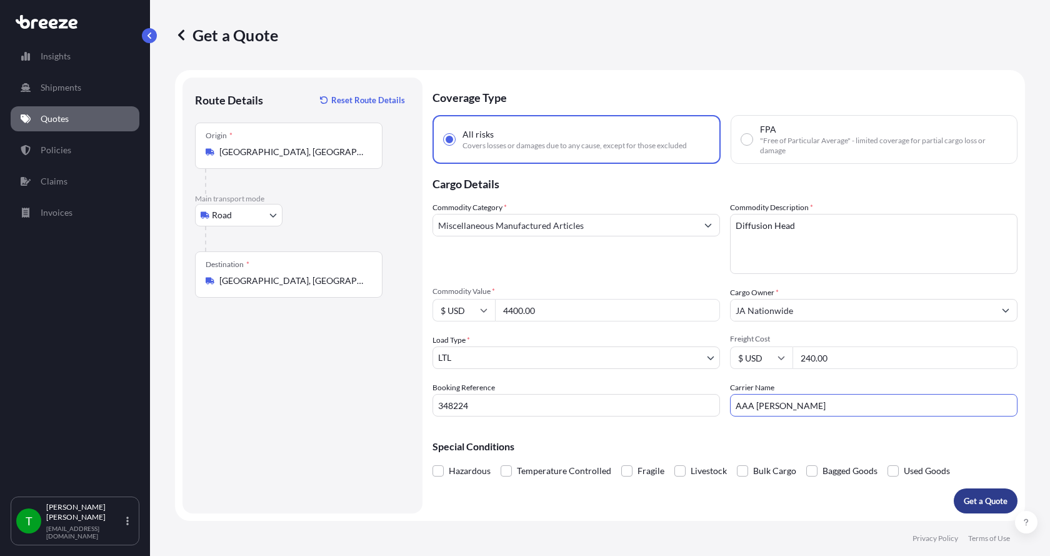
click at [981, 494] on p "Get a Quote" at bounding box center [986, 500] width 44 height 12
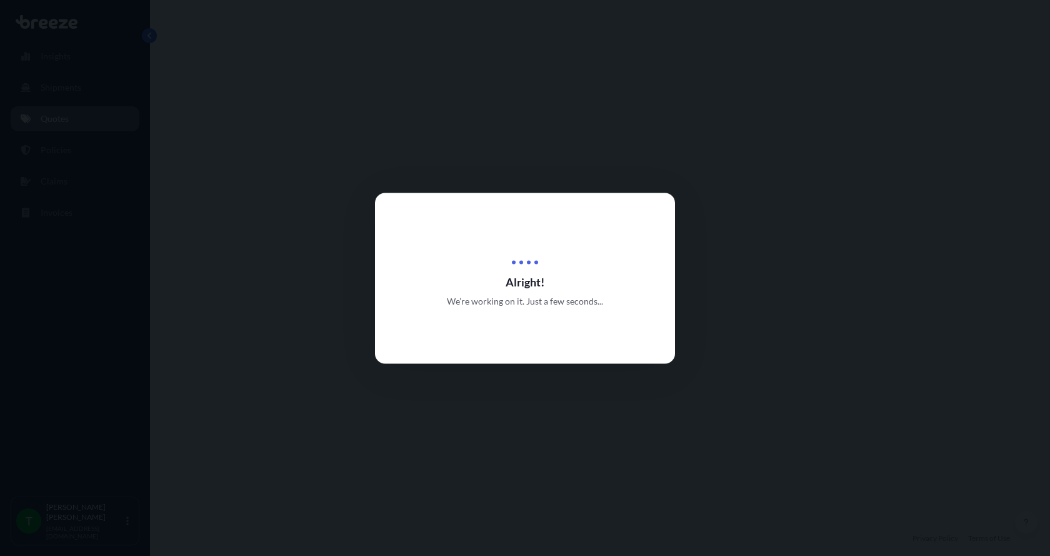
select select "Road"
select select "1"
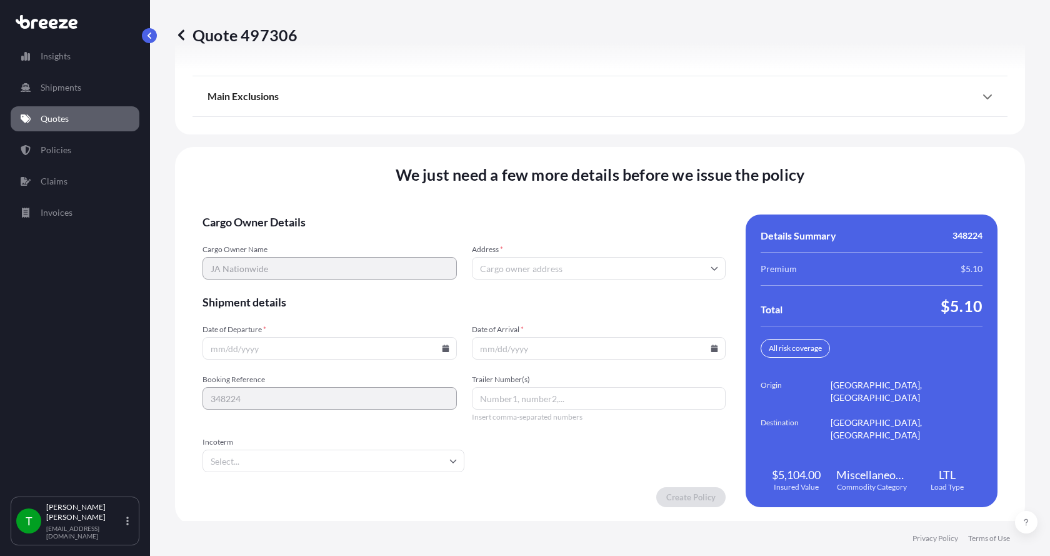
scroll to position [1644, 0]
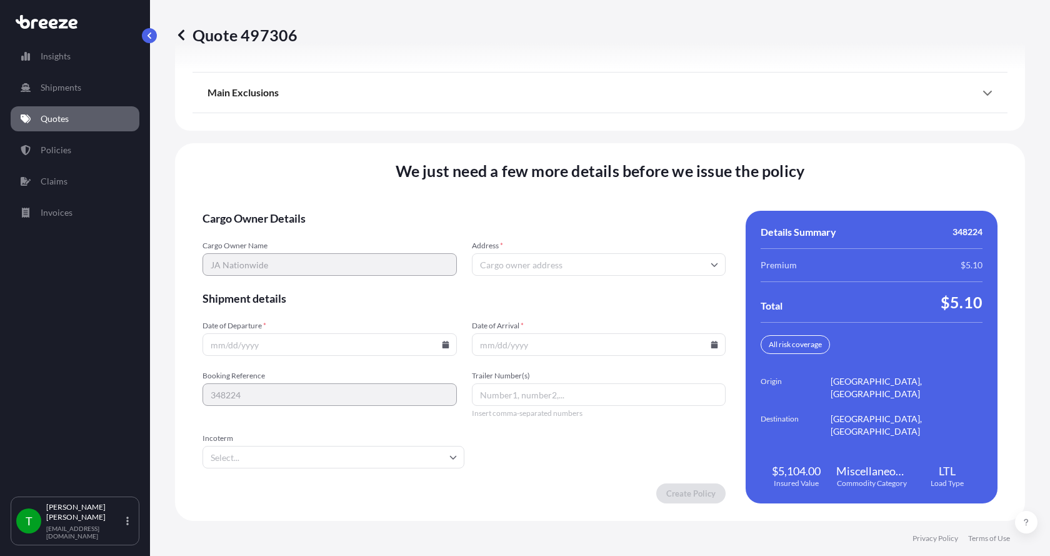
click at [500, 261] on input "Address *" at bounding box center [599, 264] width 254 height 22
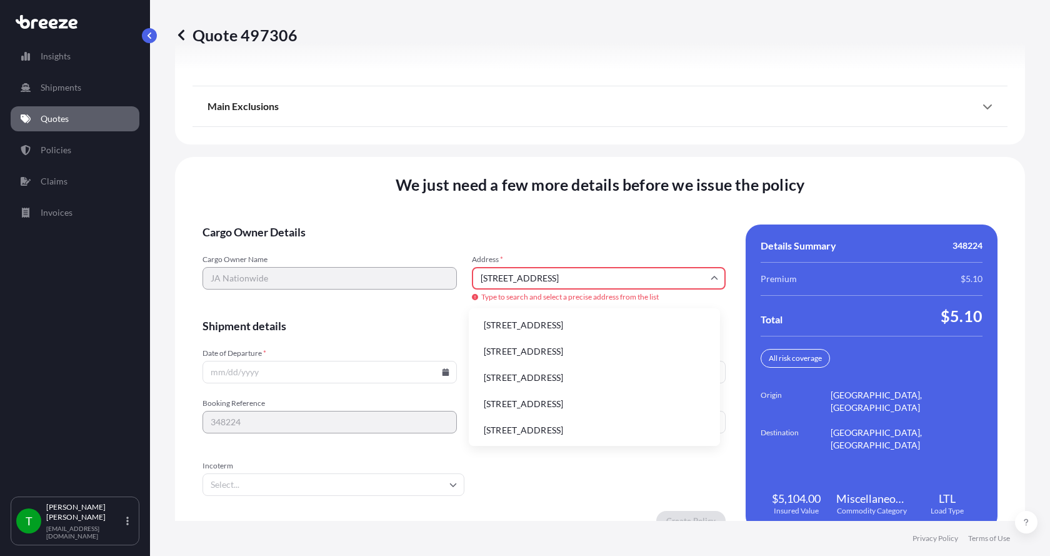
click at [516, 324] on li "[STREET_ADDRESS]" at bounding box center [594, 325] width 241 height 24
type input "[STREET_ADDRESS]"
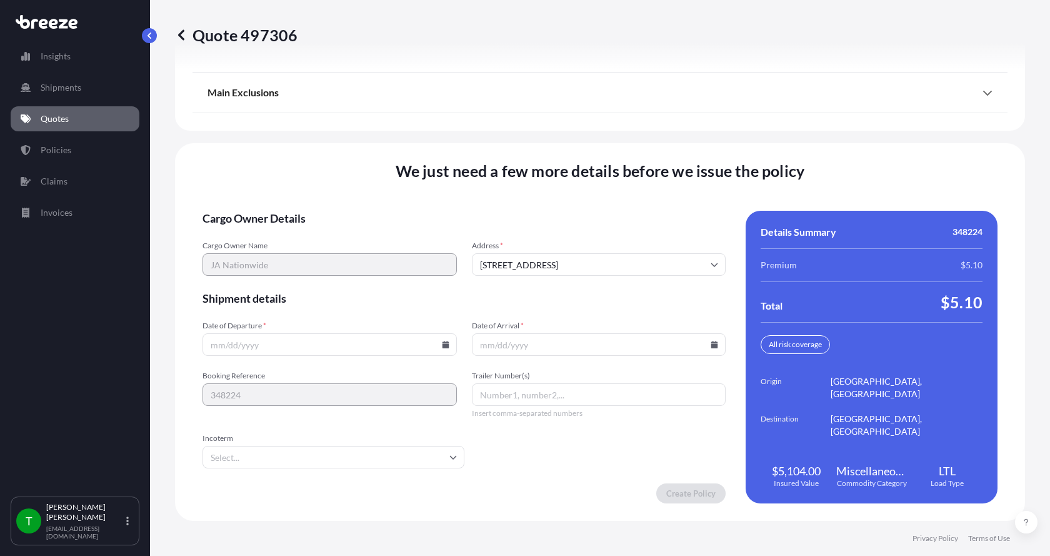
click at [442, 342] on icon at bounding box center [445, 344] width 7 height 7
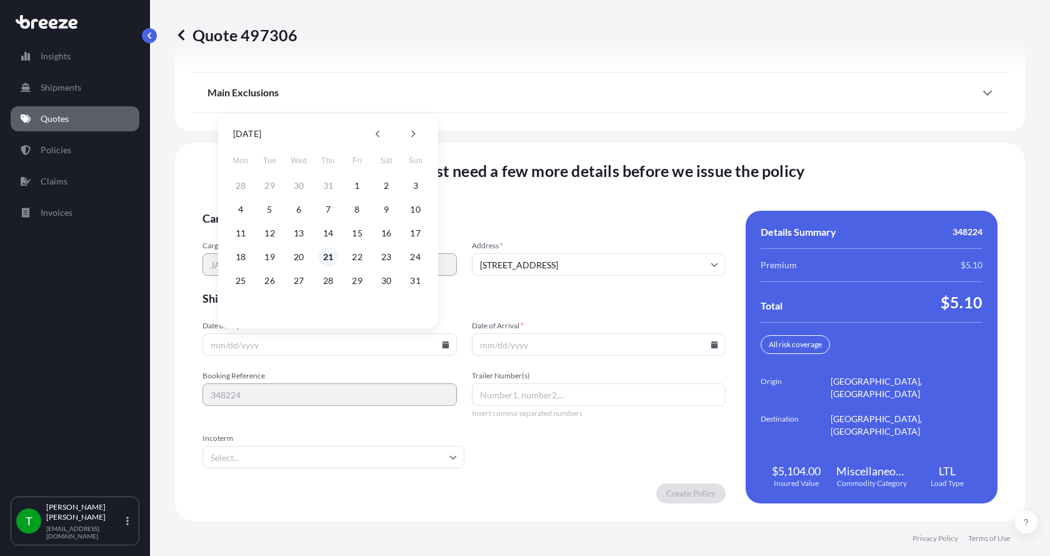
click at [327, 257] on button "21" at bounding box center [328, 257] width 20 height 20
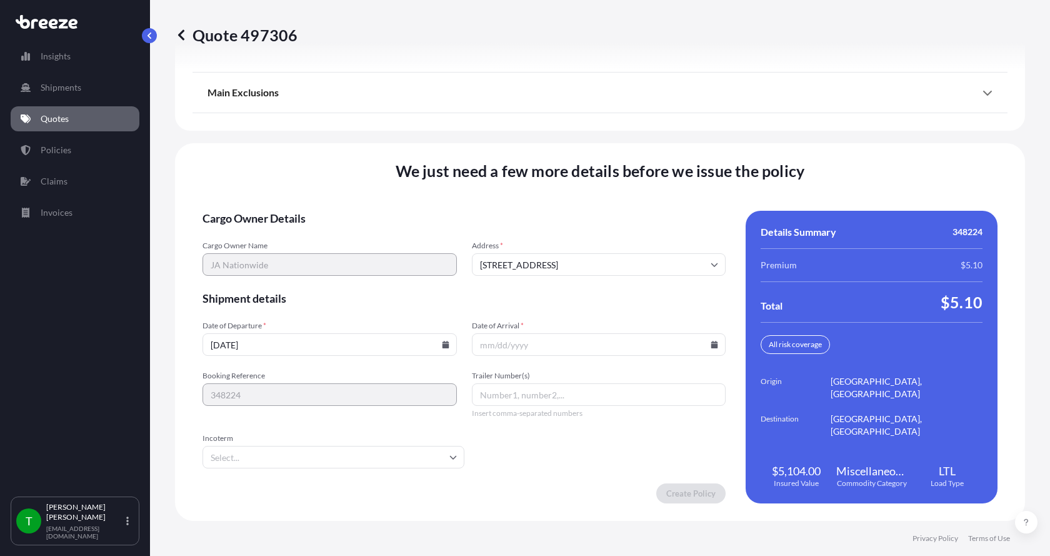
type input "[DATE]"
click at [327, 282] on button "21" at bounding box center [328, 287] width 15 height 11
click at [711, 342] on icon at bounding box center [714, 344] width 7 height 7
click at [562, 280] on button "27" at bounding box center [565, 281] width 20 height 20
type input "[DATE]"
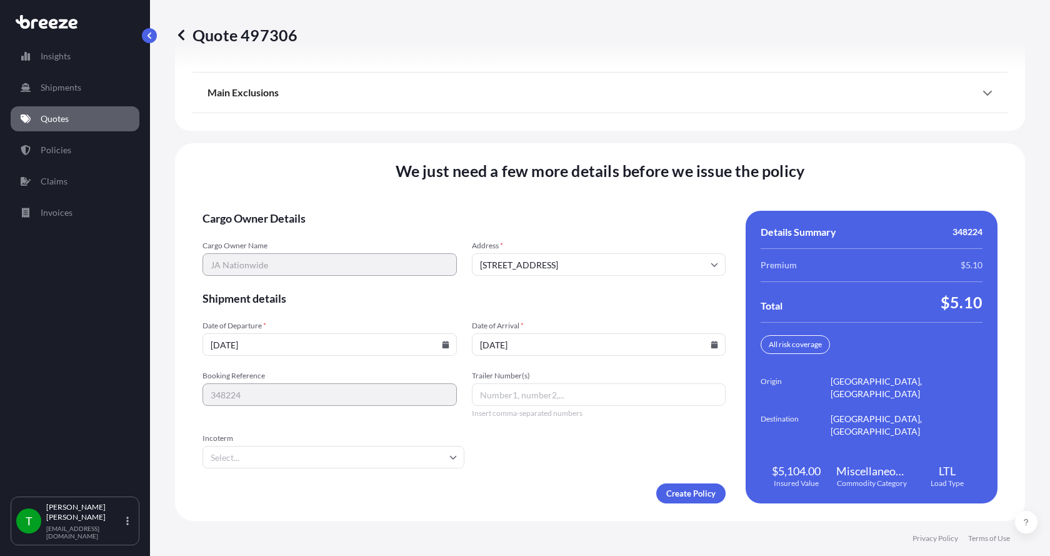
click at [565, 296] on button "27" at bounding box center [572, 301] width 15 height 11
